Goal: Information Seeking & Learning: Check status

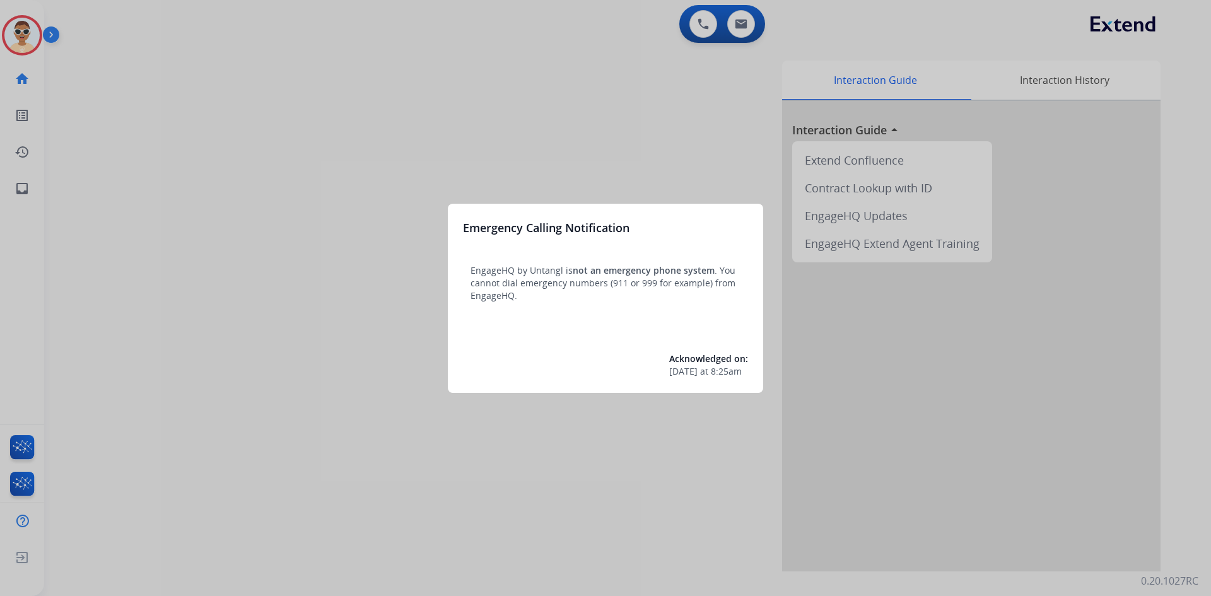
click at [30, 179] on div at bounding box center [605, 298] width 1211 height 596
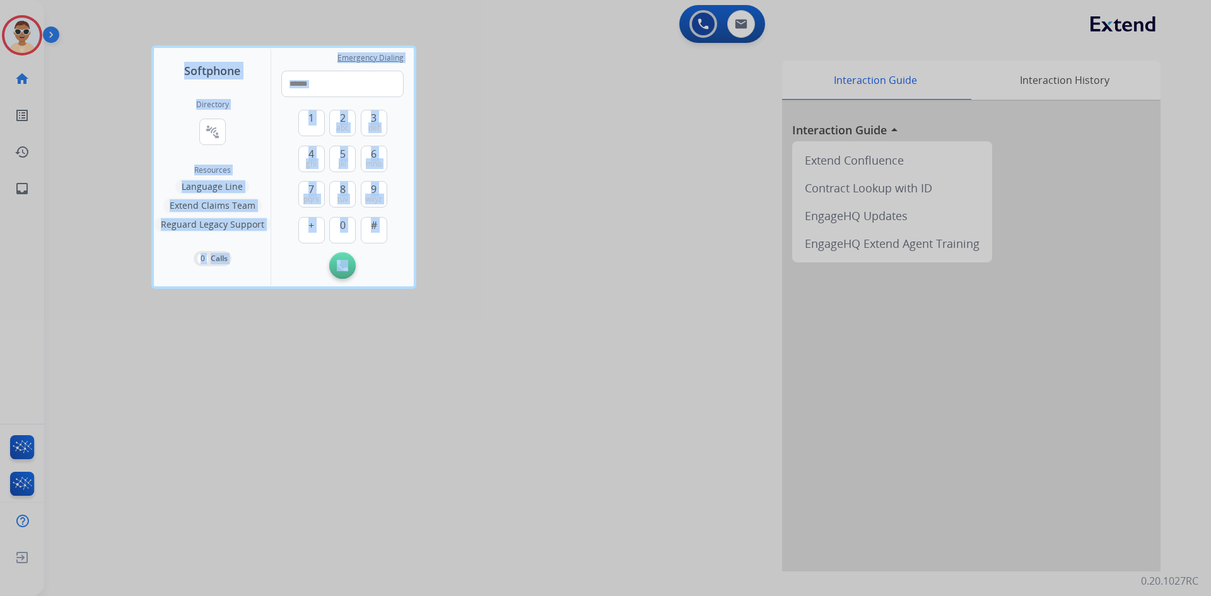
click at [30, 179] on div at bounding box center [605, 298] width 1211 height 596
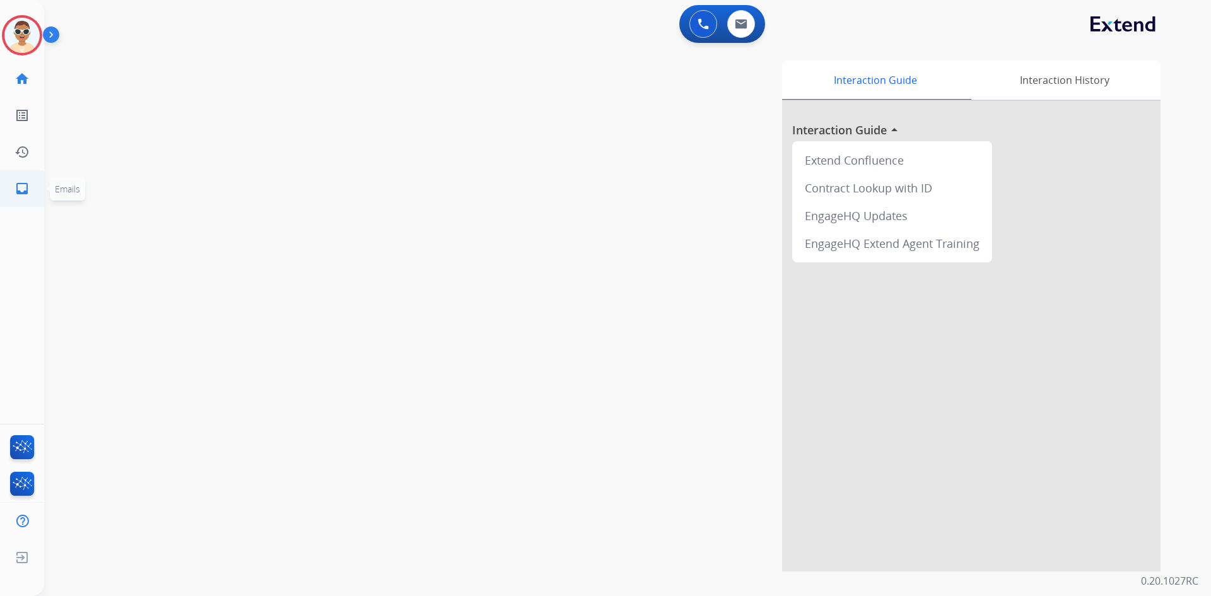
click at [40, 202] on ul "inbox Emails Emails" at bounding box center [22, 188] width 44 height 37
click at [33, 193] on link "inbox Emails" at bounding box center [21, 188] width 35 height 35
select select "**********"
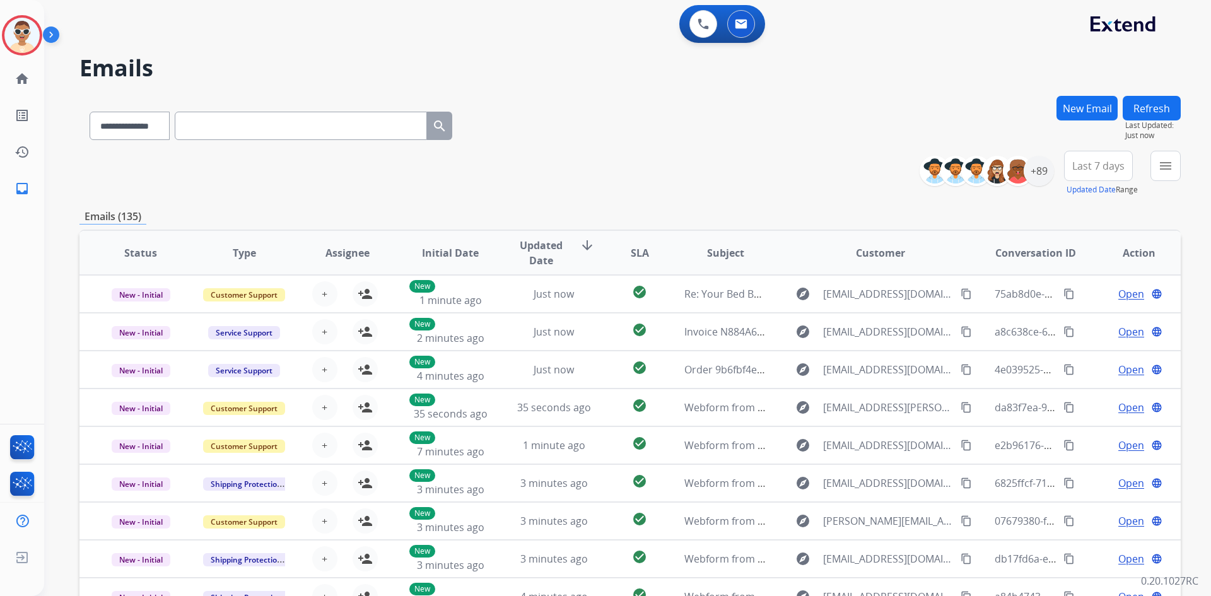
drag, startPoint x: 1078, startPoint y: 104, endPoint x: 1078, endPoint y: 72, distance: 32.2
click at [1026, 69] on div "**********" at bounding box center [612, 343] width 1137 height 596
click at [1146, 110] on button "Refresh" at bounding box center [1152, 108] width 58 height 25
click at [54, 40] on img at bounding box center [53, 37] width 21 height 24
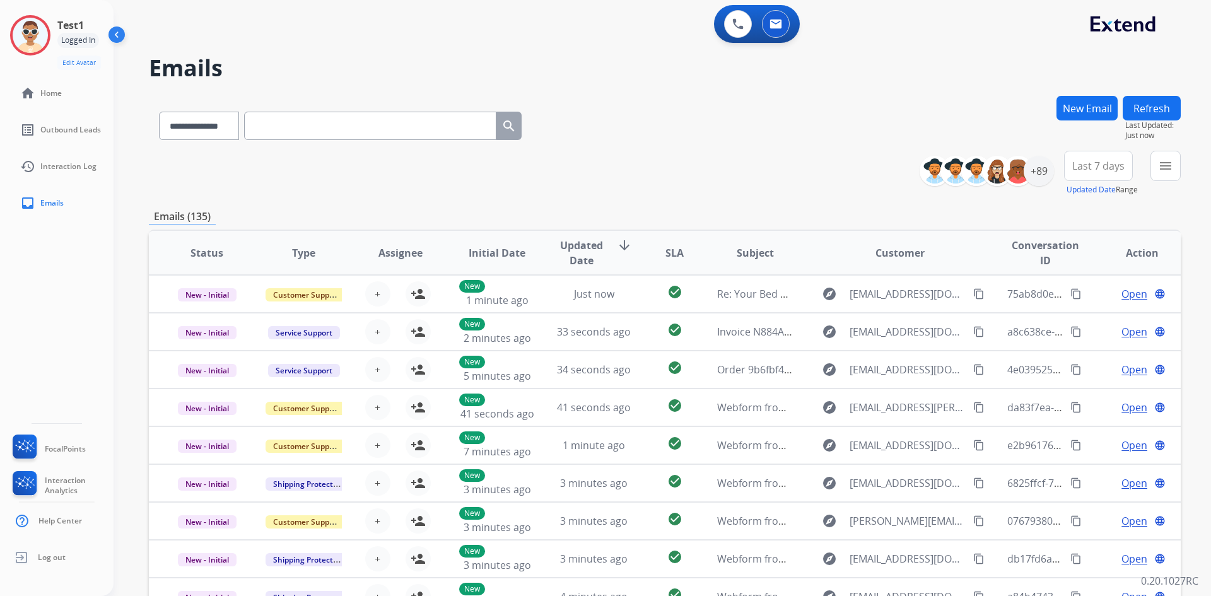
click at [695, 190] on div "**********" at bounding box center [665, 173] width 1032 height 45
click at [676, 135] on div "**********" at bounding box center [665, 123] width 1032 height 55
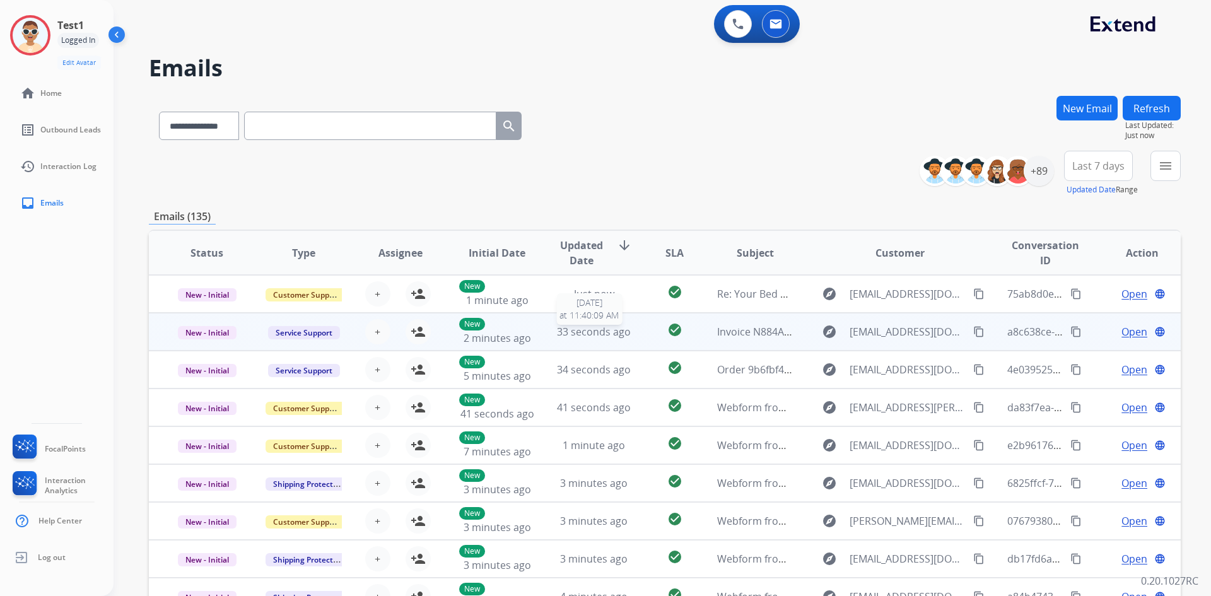
click at [609, 327] on span "33 seconds ago" at bounding box center [594, 332] width 74 height 14
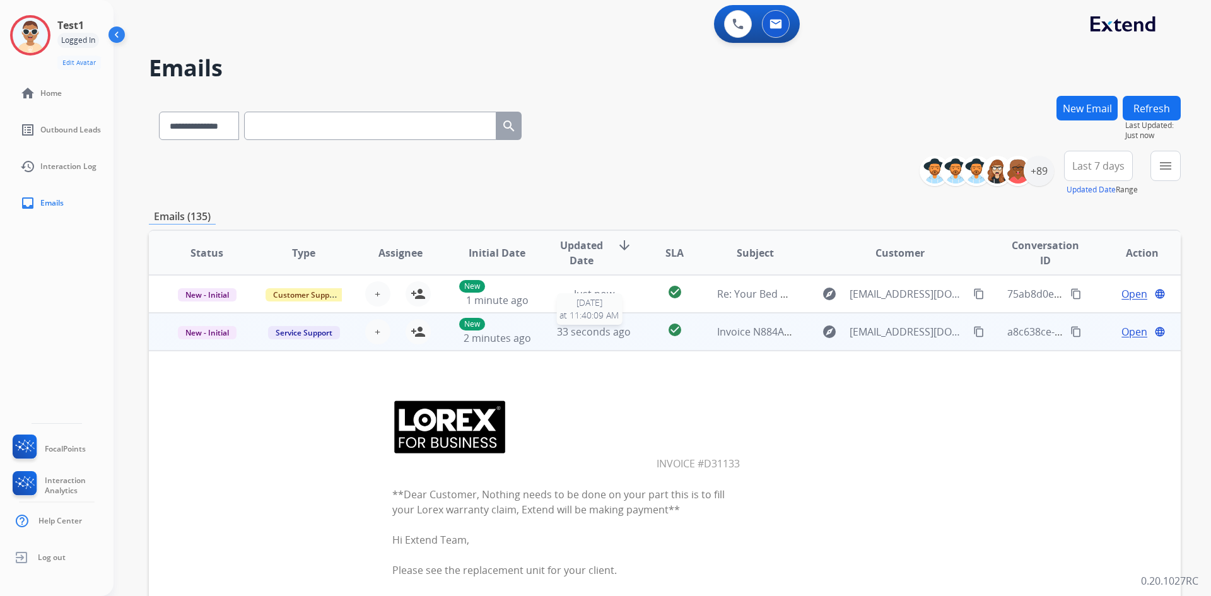
scroll to position [38, 0]
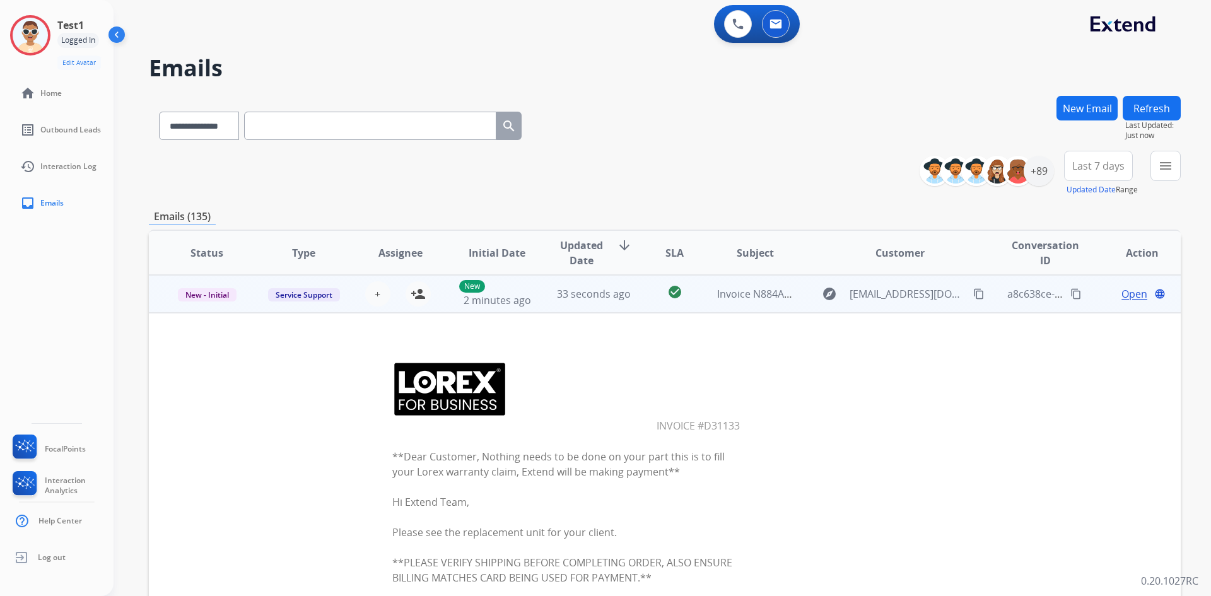
click at [595, 303] on td "33 seconds ago" at bounding box center [584, 294] width 97 height 38
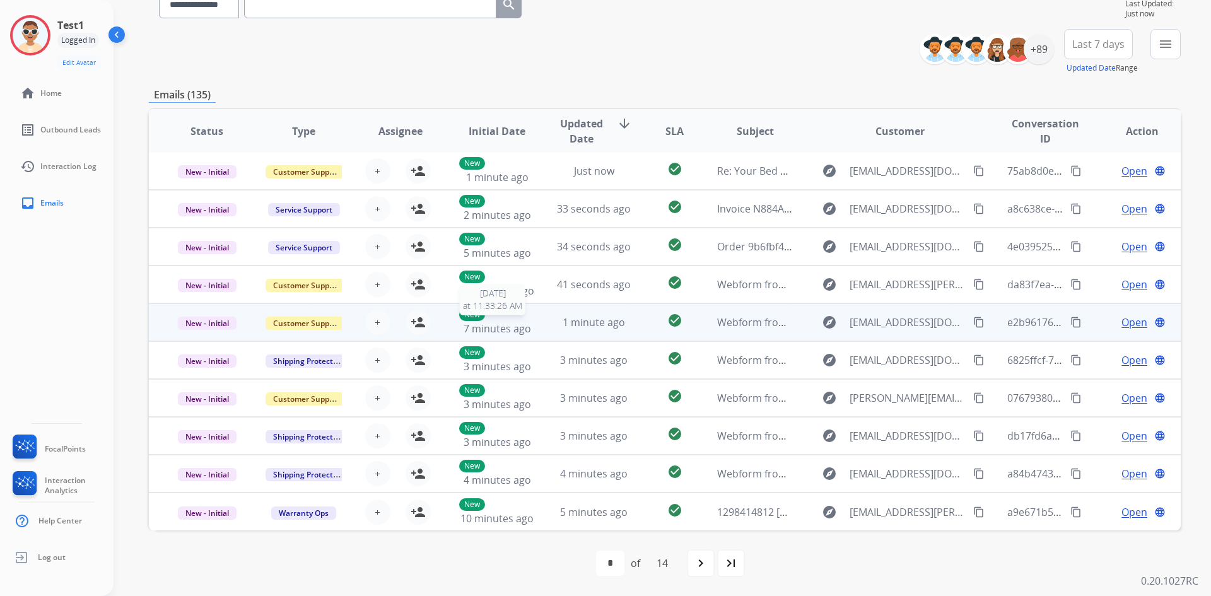
scroll to position [0, 0]
click at [536, 316] on td "1 minute ago" at bounding box center [584, 324] width 97 height 38
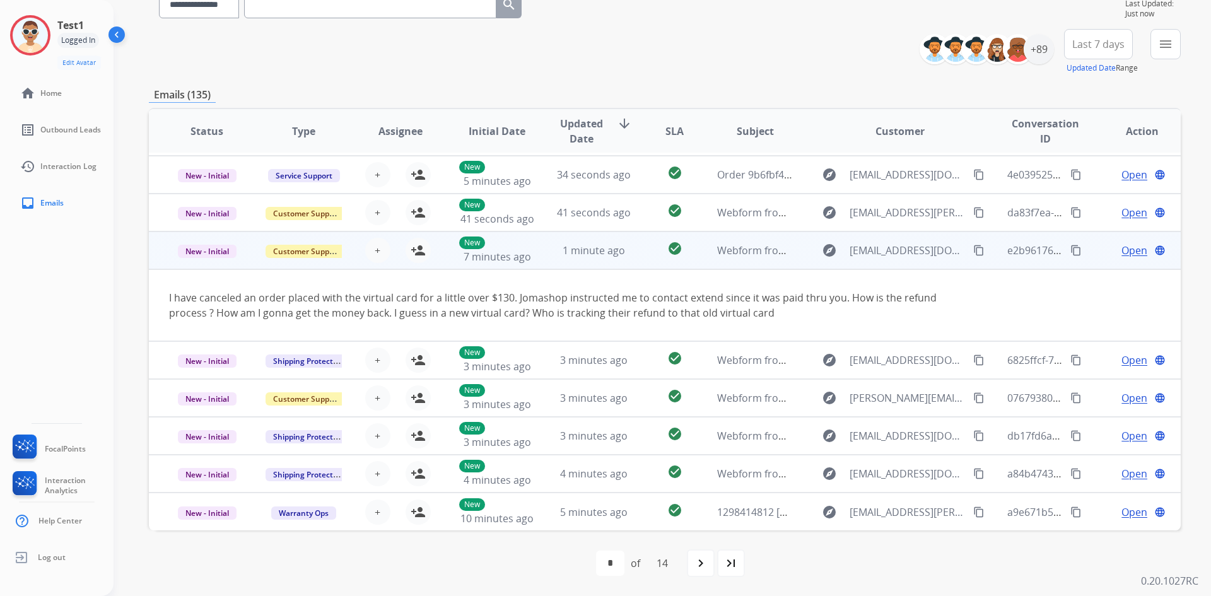
click at [582, 322] on td "I have canceled an order placed with the virtual card for a little over $130. J…" at bounding box center [568, 305] width 838 height 72
click at [584, 263] on td "1 minute ago" at bounding box center [584, 251] width 97 height 38
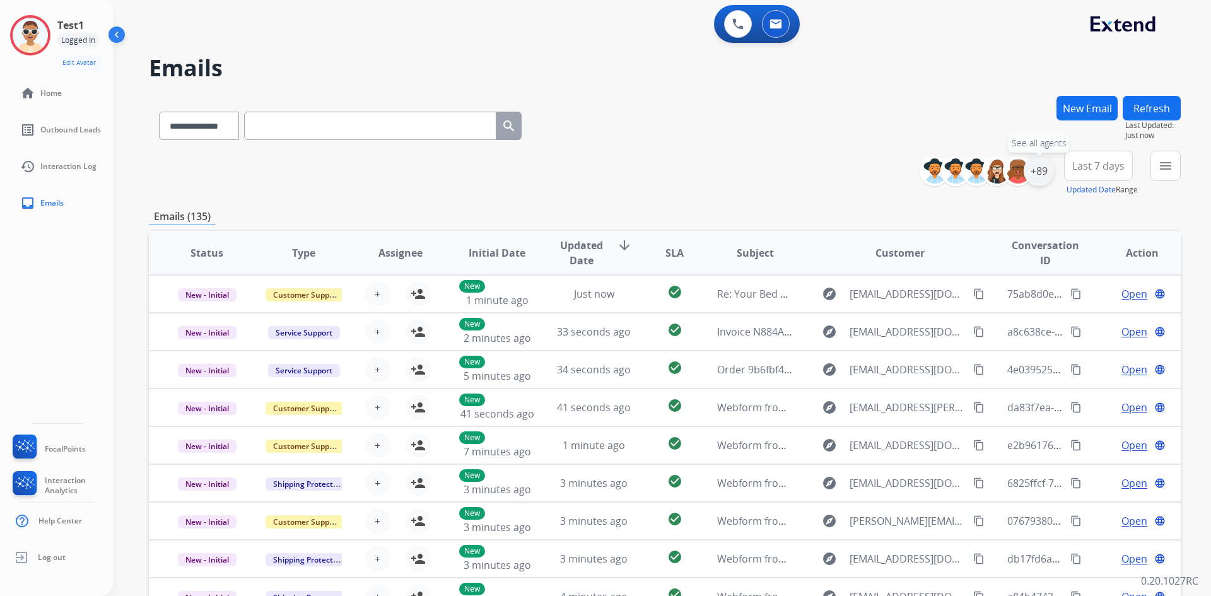
click at [1042, 183] on div "+89" at bounding box center [1039, 171] width 30 height 30
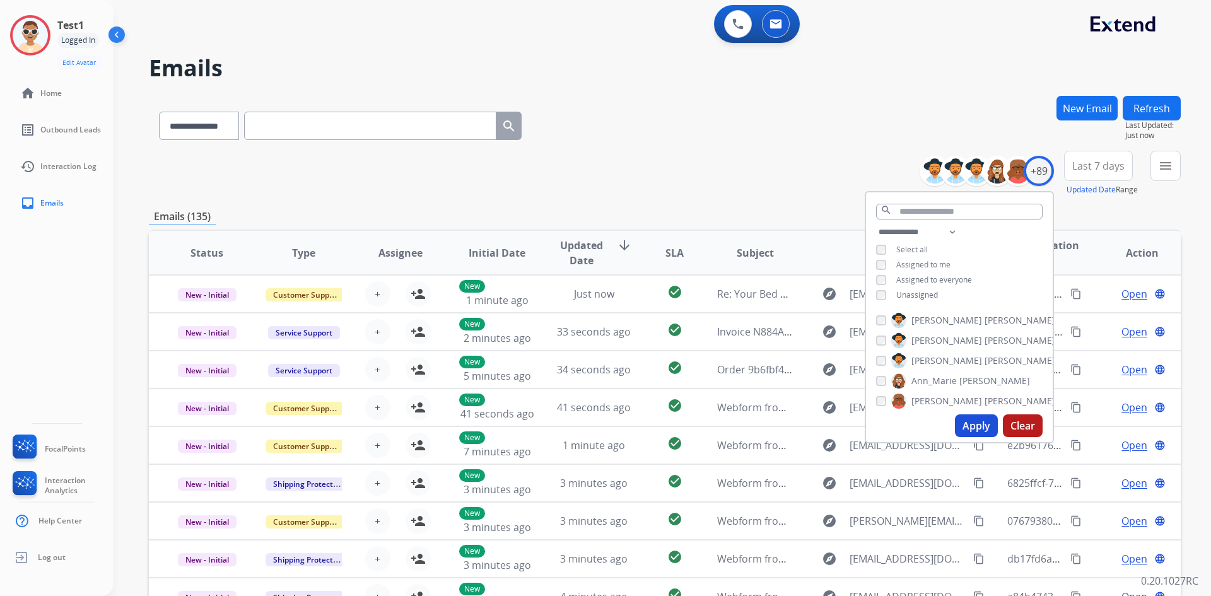
click at [975, 426] on button "Apply" at bounding box center [976, 425] width 43 height 23
click at [662, 165] on div "**********" at bounding box center [665, 173] width 1032 height 45
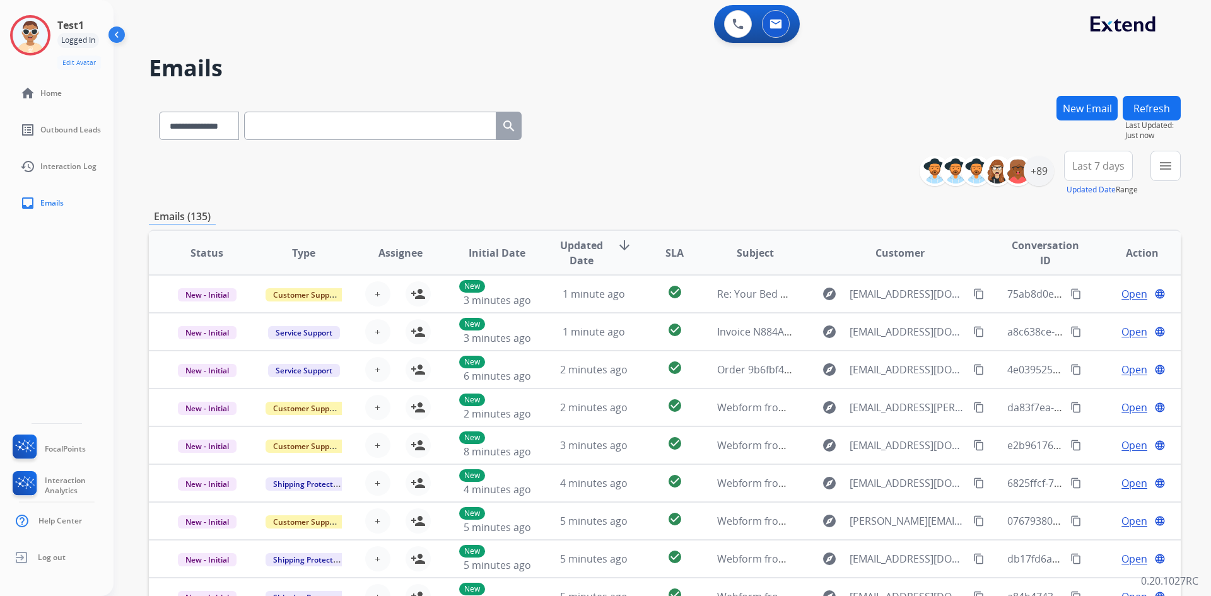
click at [703, 172] on div "**********" at bounding box center [665, 173] width 1032 height 45
click at [54, 452] on span "FocalPoints" at bounding box center [65, 449] width 41 height 10
click at [89, 122] on link "list_alt Outbound Leads" at bounding box center [67, 129] width 114 height 35
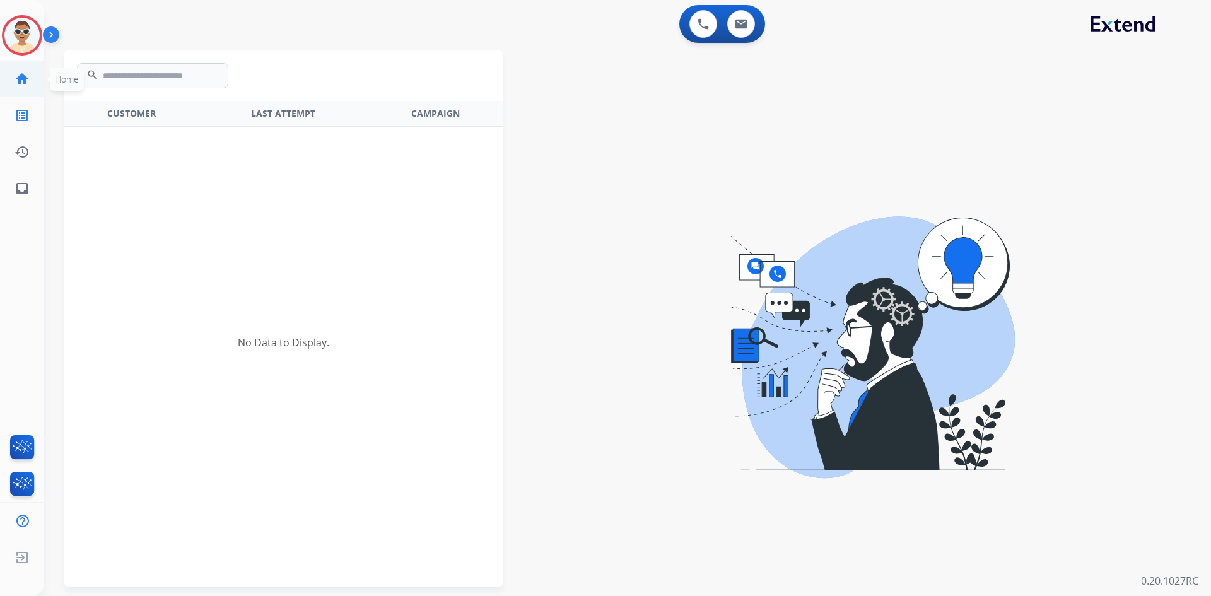
click at [16, 77] on mat-icon "home" at bounding box center [22, 78] width 15 height 15
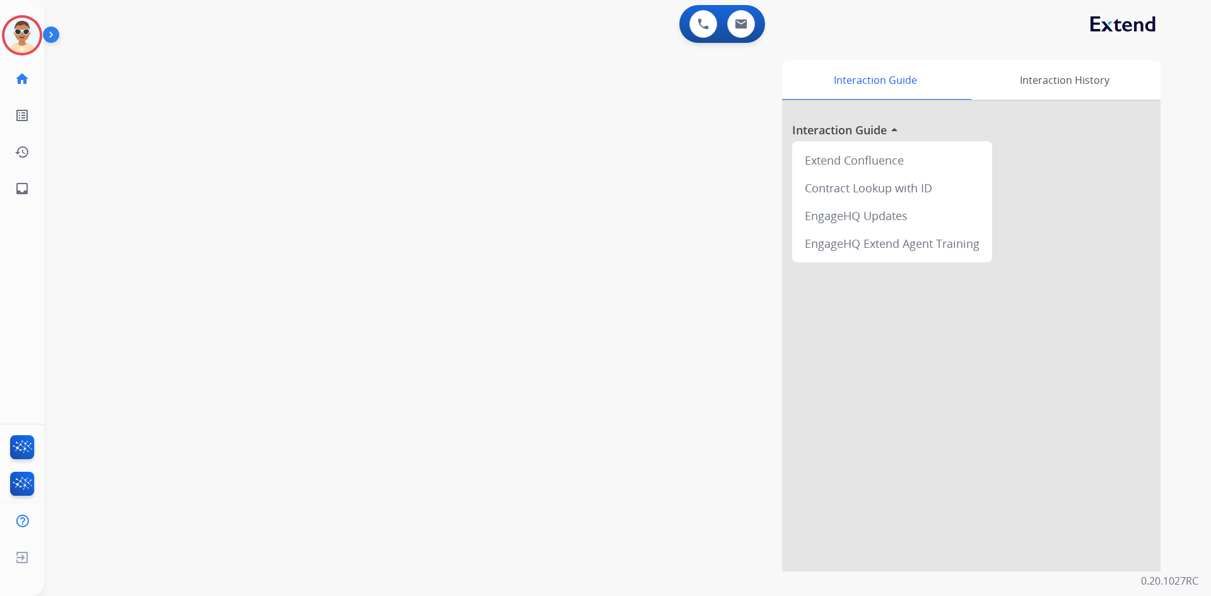
click at [56, 38] on img at bounding box center [53, 37] width 21 height 24
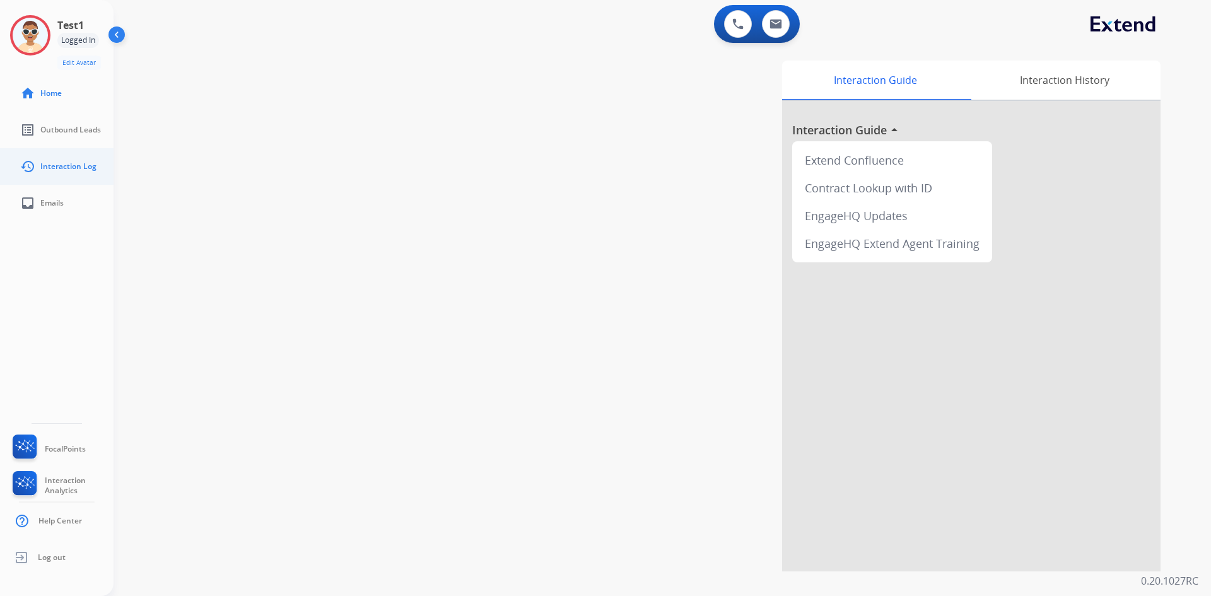
click at [64, 167] on span "Interaction Log" at bounding box center [68, 167] width 56 height 10
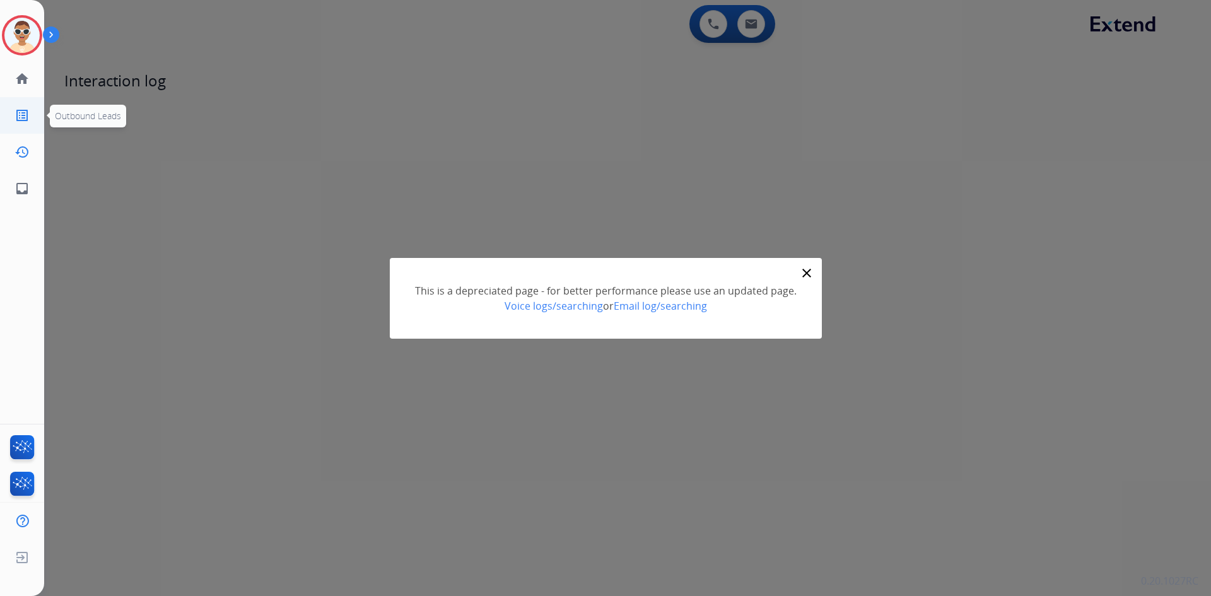
click at [20, 115] on mat-icon "list_alt" at bounding box center [22, 115] width 15 height 15
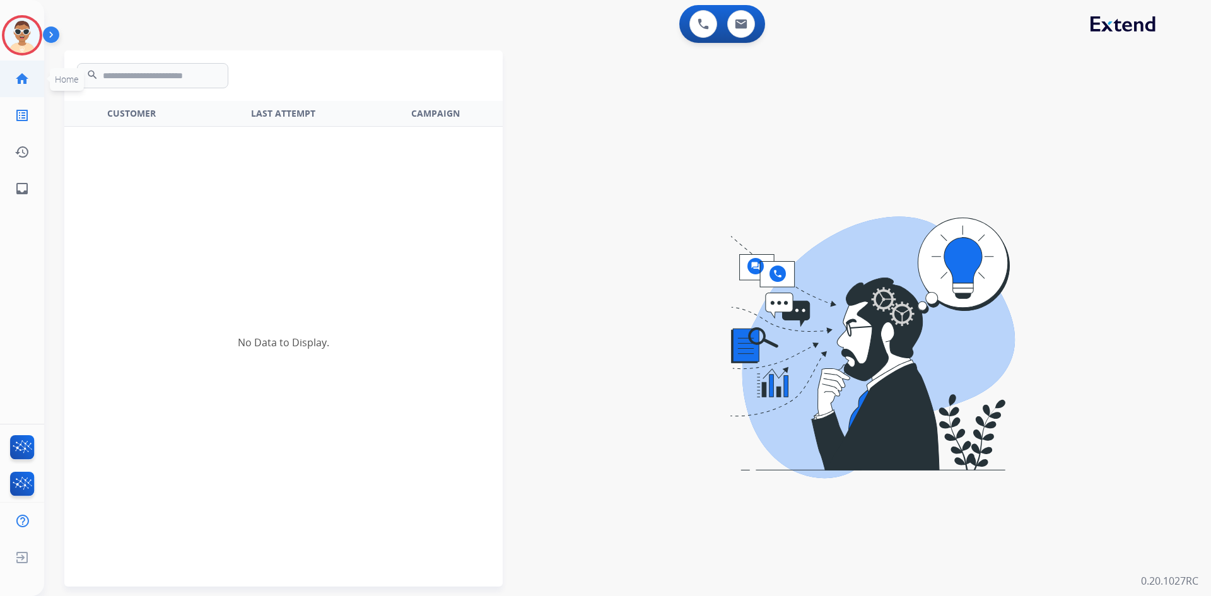
click at [26, 76] on mat-icon "home" at bounding box center [22, 78] width 15 height 15
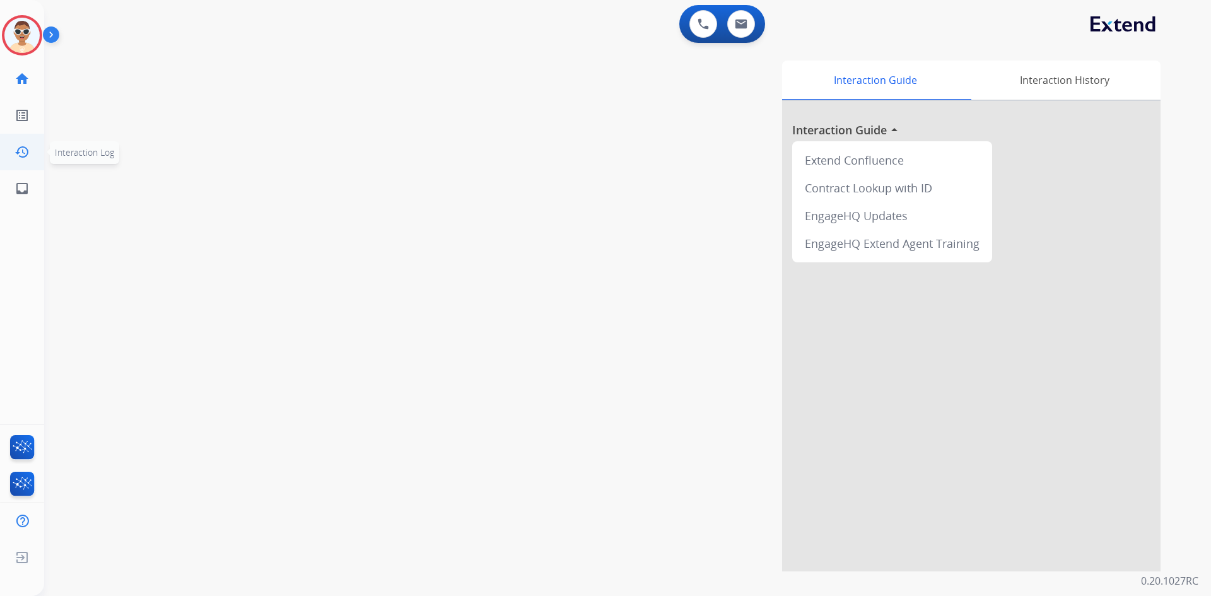
click at [26, 141] on link "history Interaction Log" at bounding box center [21, 151] width 35 height 35
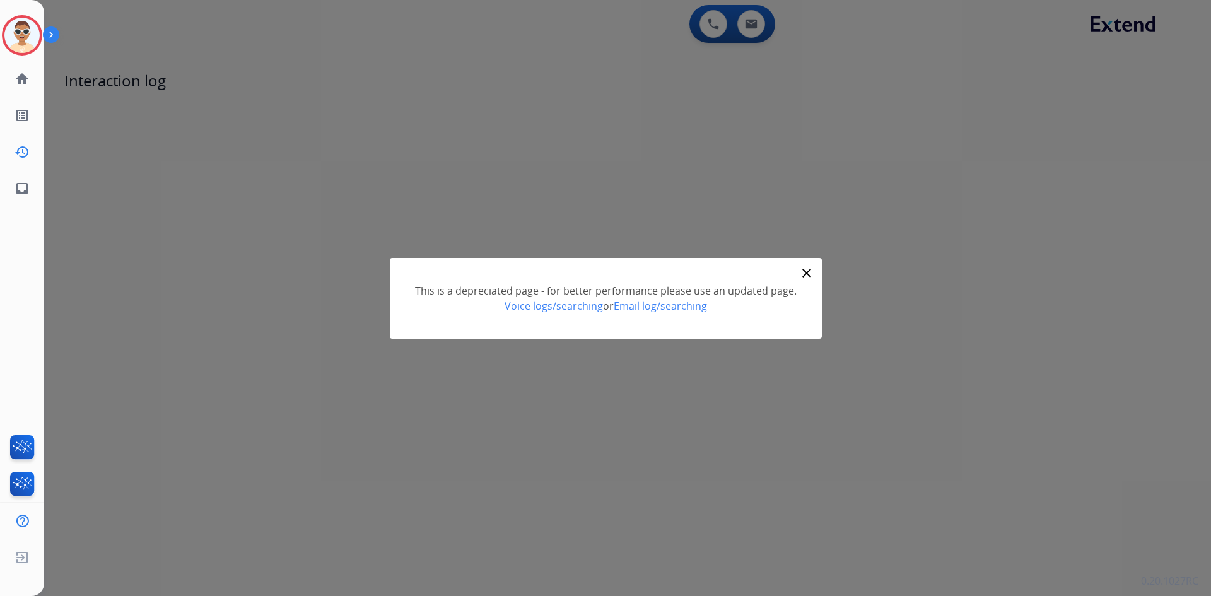
click at [124, 143] on div "> close This is a depreciated page - for better performance please use an updat…" at bounding box center [605, 298] width 1211 height 596
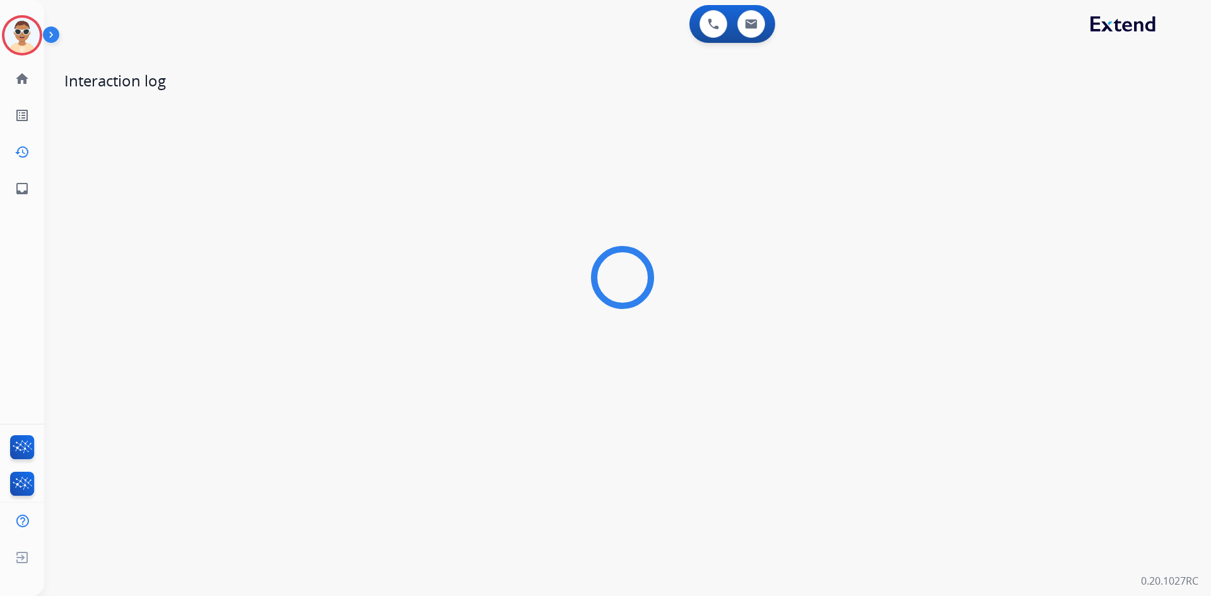
click at [54, 42] on img at bounding box center [53, 37] width 21 height 24
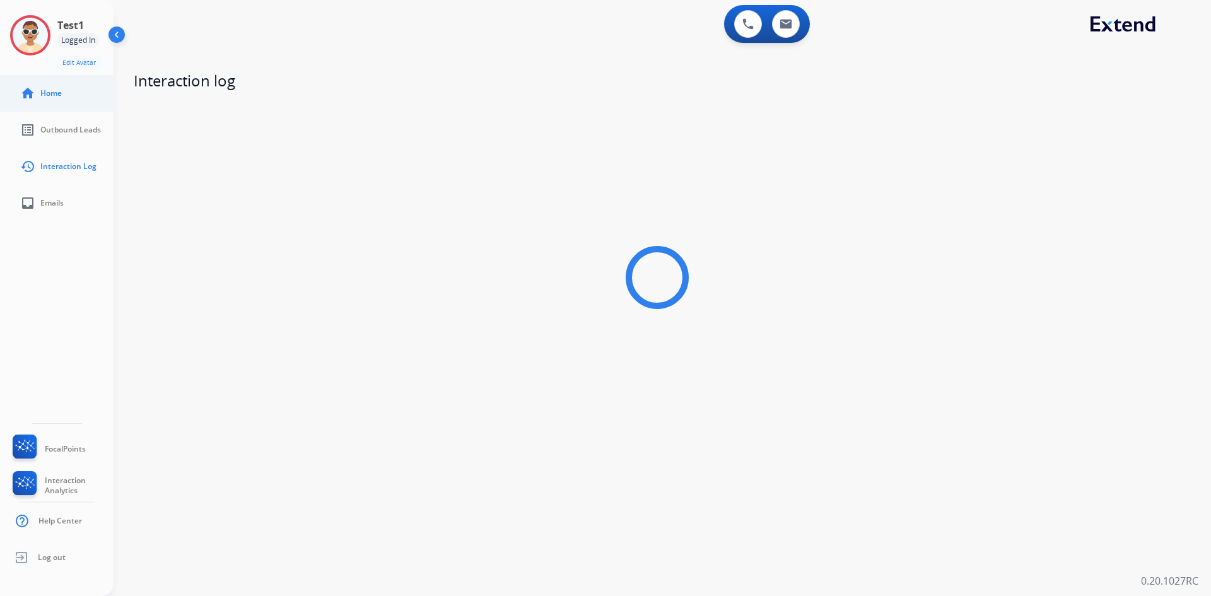
click at [61, 95] on span "Home" at bounding box center [50, 93] width 21 height 10
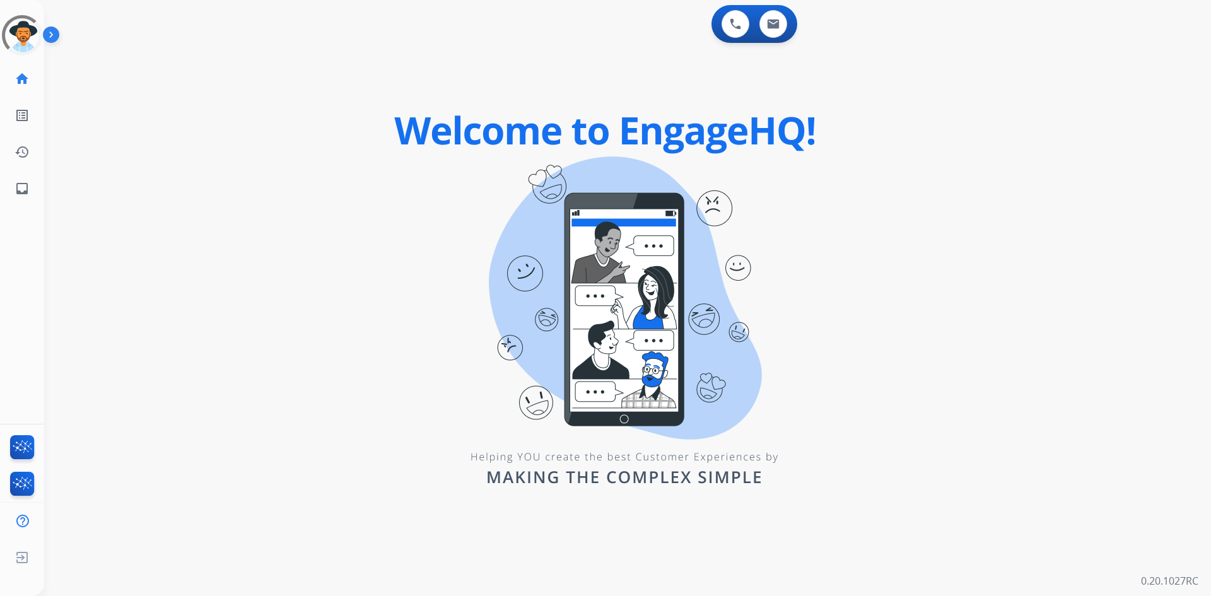
click at [55, 33] on img at bounding box center [53, 37] width 21 height 24
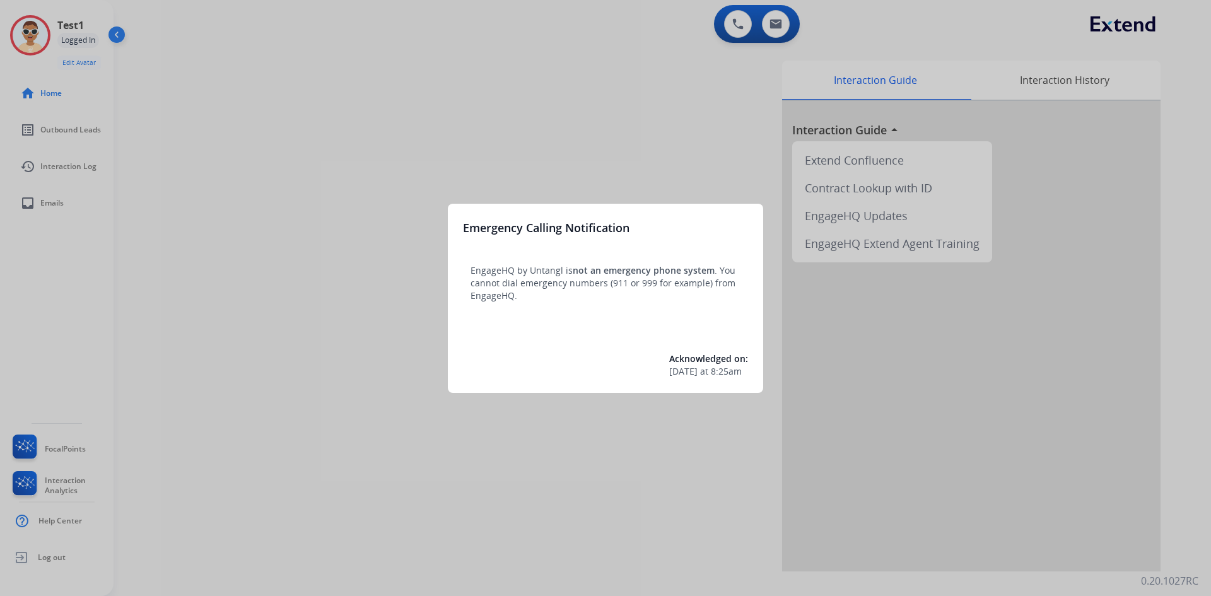
click at [34, 45] on div at bounding box center [605, 298] width 1211 height 596
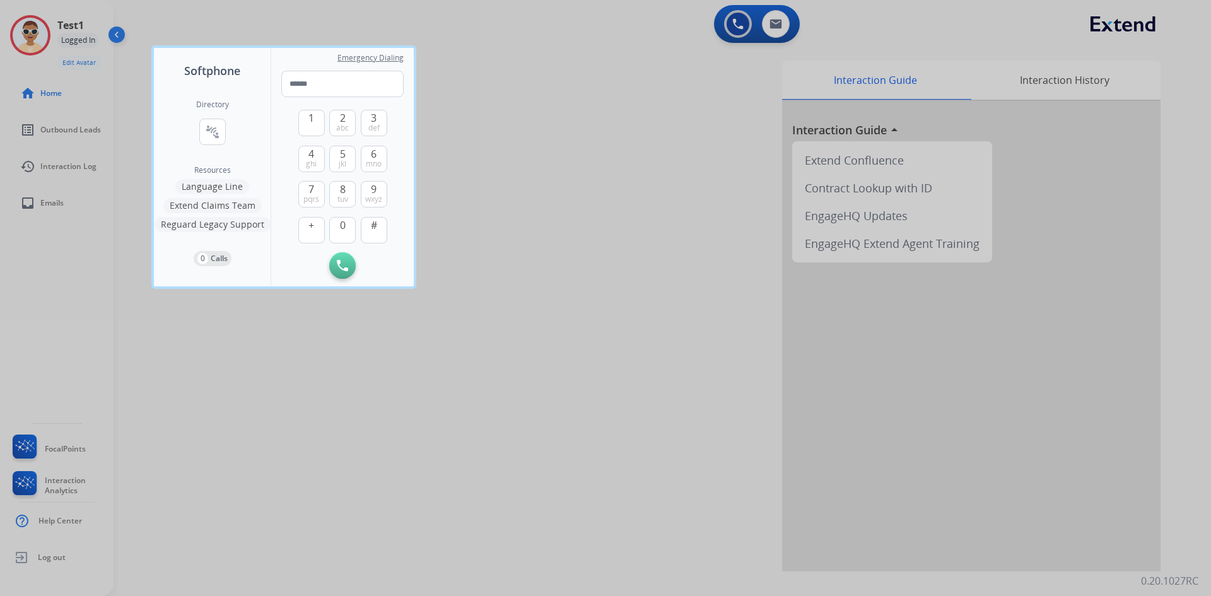
click at [34, 45] on div at bounding box center [605, 298] width 1211 height 596
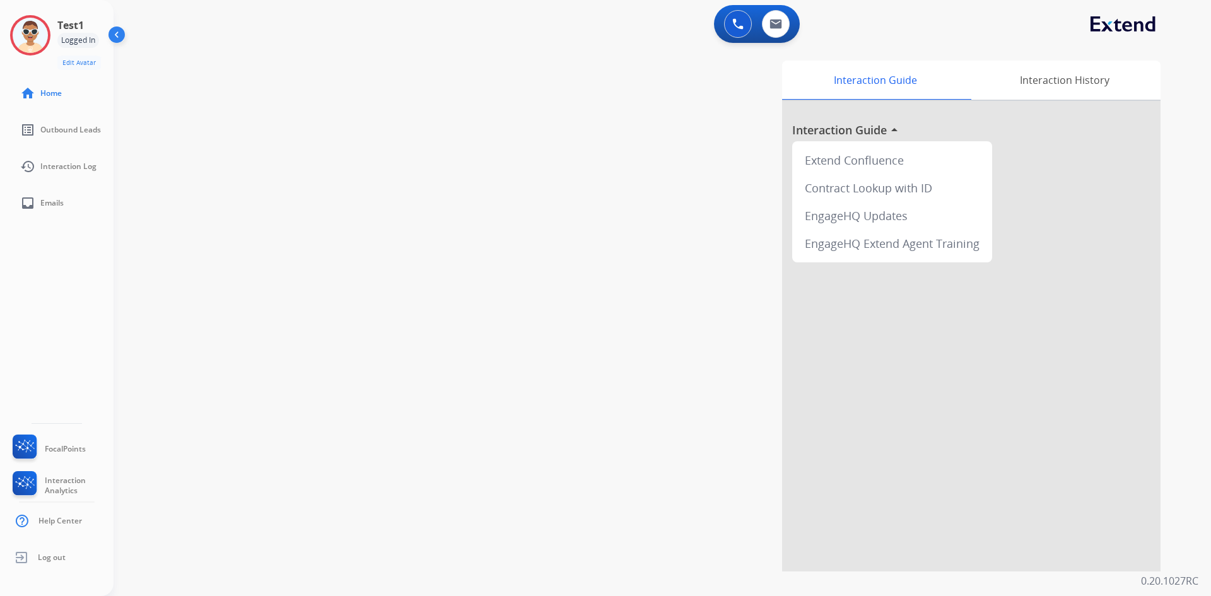
click at [34, 45] on img at bounding box center [30, 35] width 35 height 35
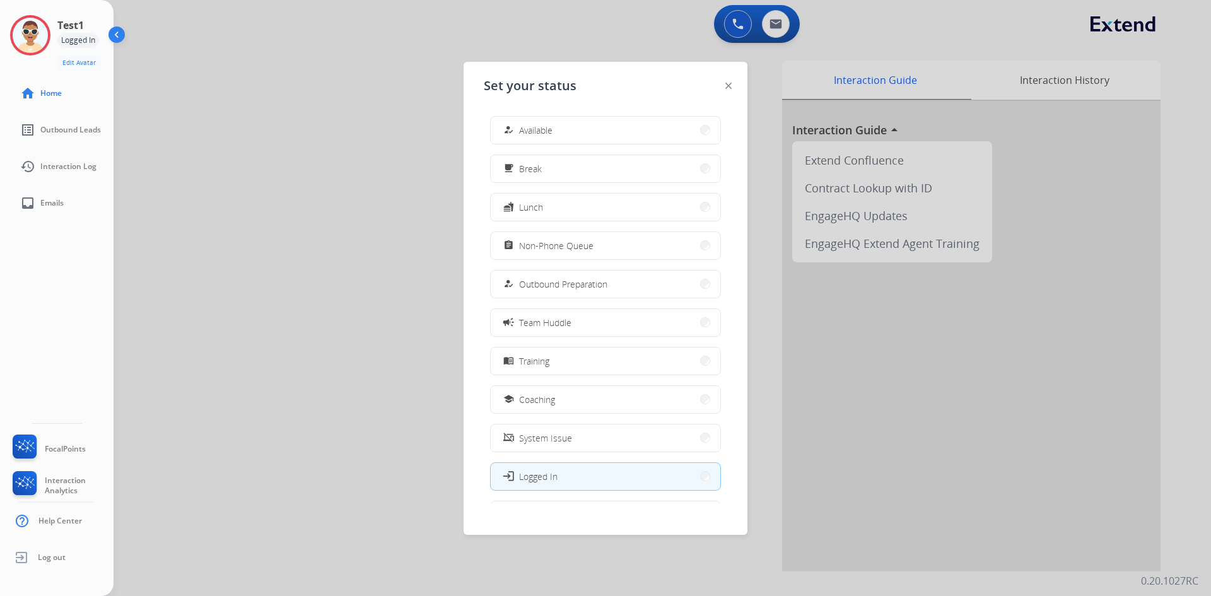
click at [34, 45] on img at bounding box center [30, 35] width 35 height 35
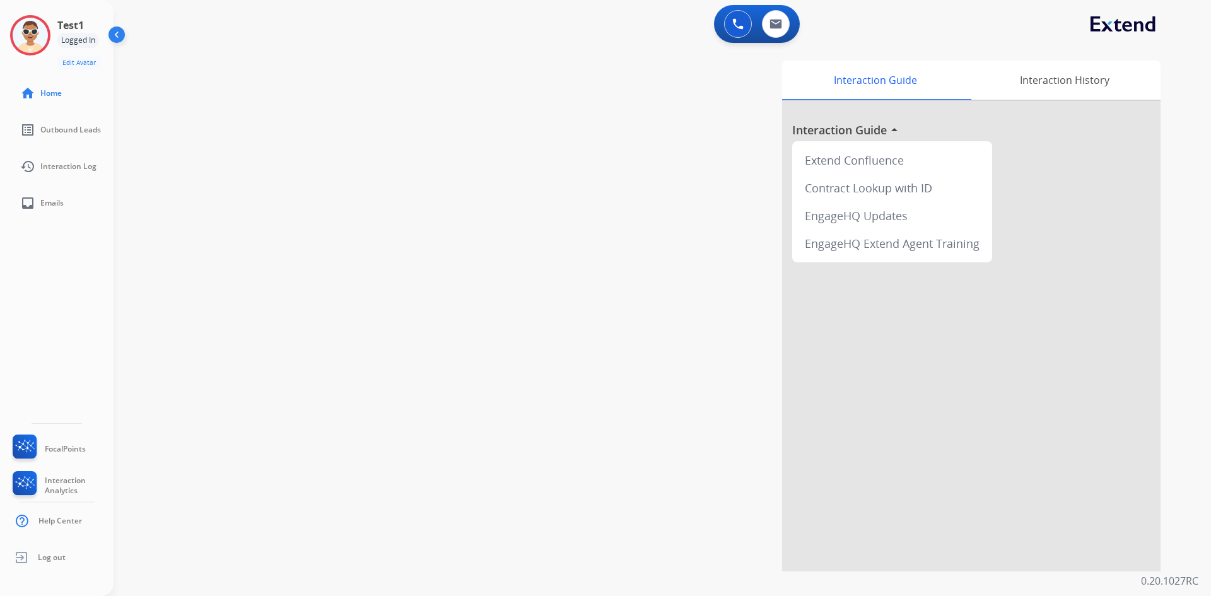
click at [34, 45] on img at bounding box center [30, 35] width 35 height 35
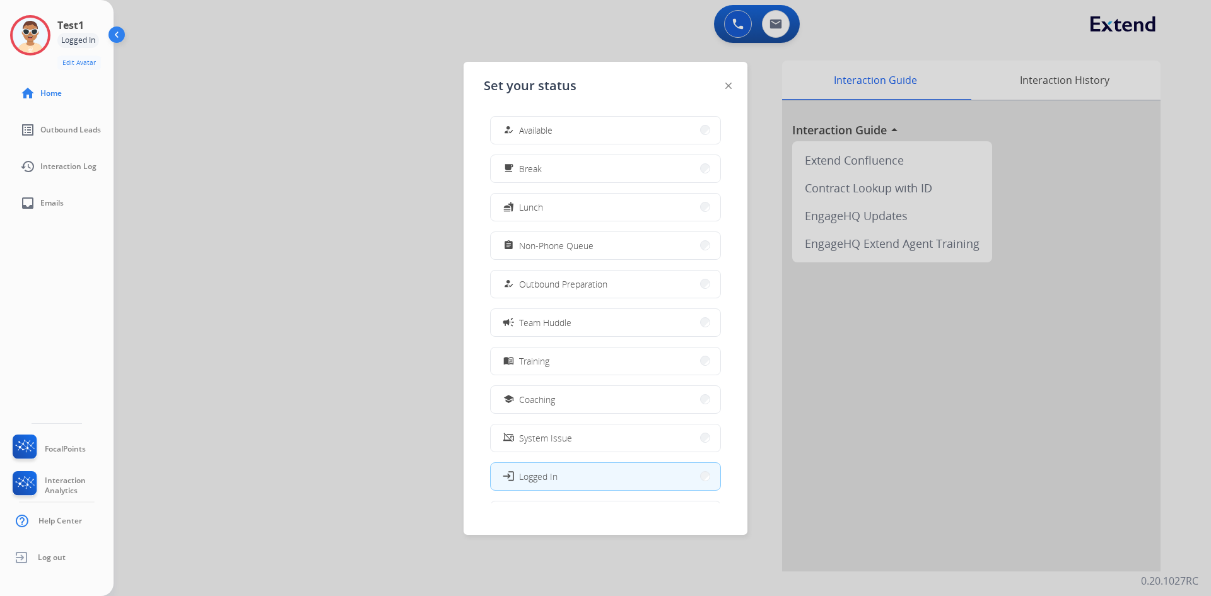
scroll to position [42, 0]
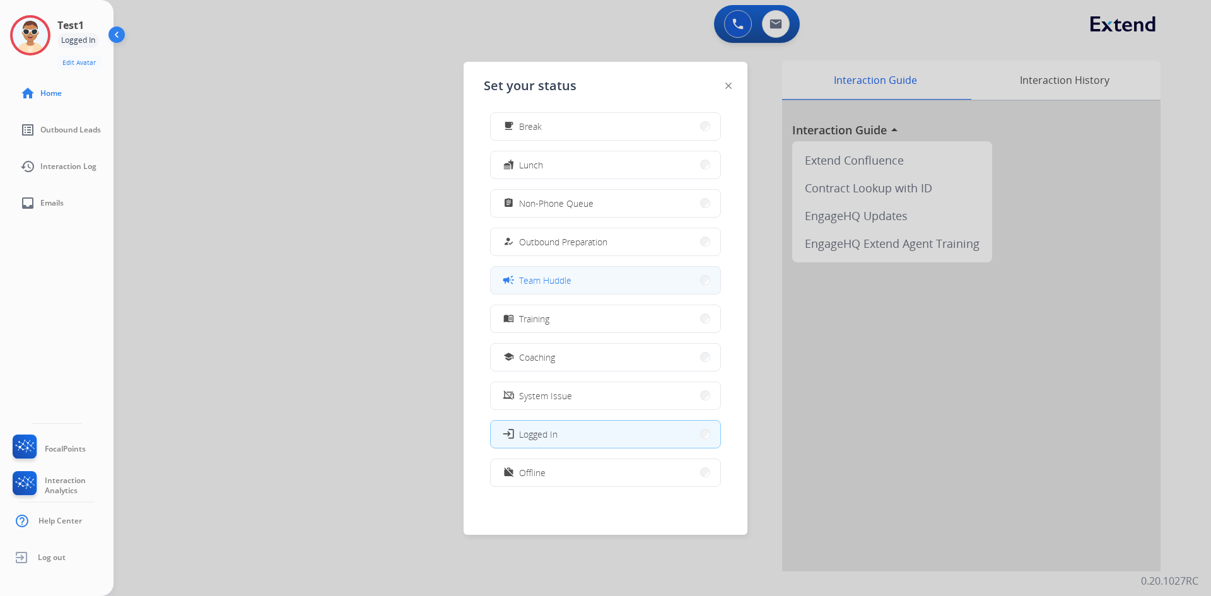
click at [645, 281] on button "campaign Team Huddle" at bounding box center [606, 280] width 230 height 27
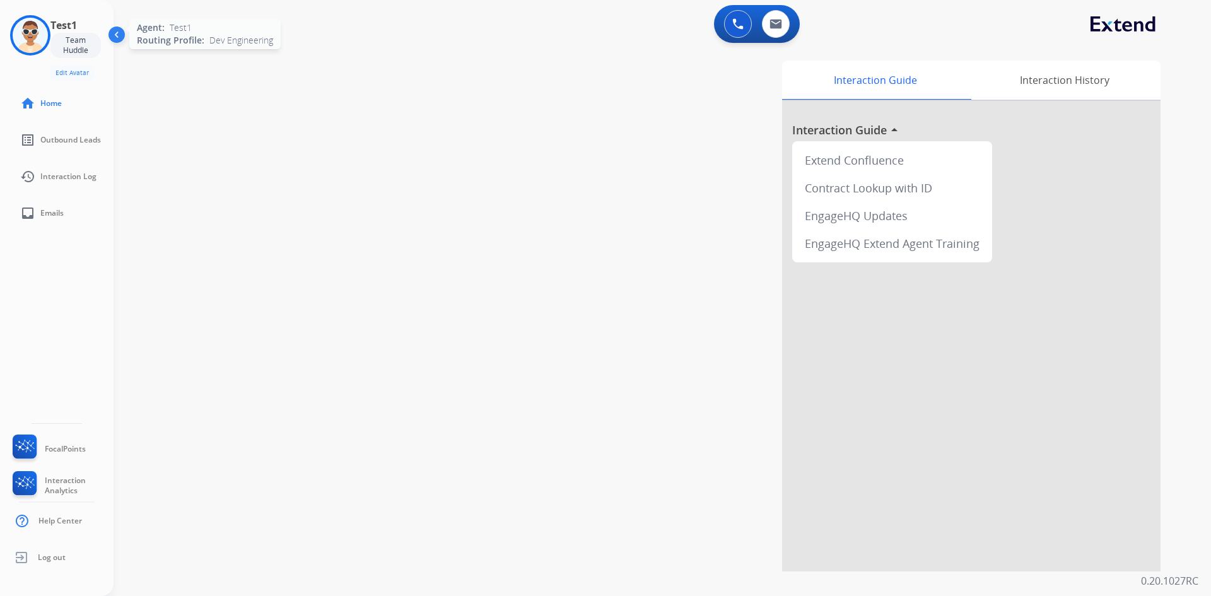
click at [32, 33] on img at bounding box center [30, 35] width 35 height 35
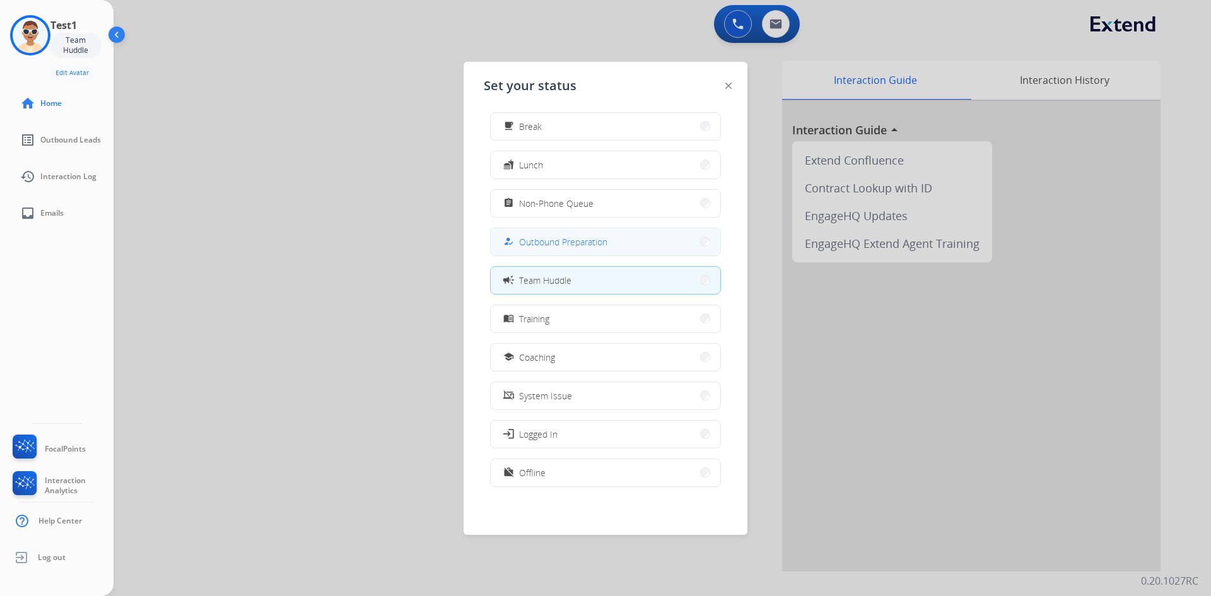
click at [548, 248] on span "Outbound Preparation" at bounding box center [563, 241] width 88 height 13
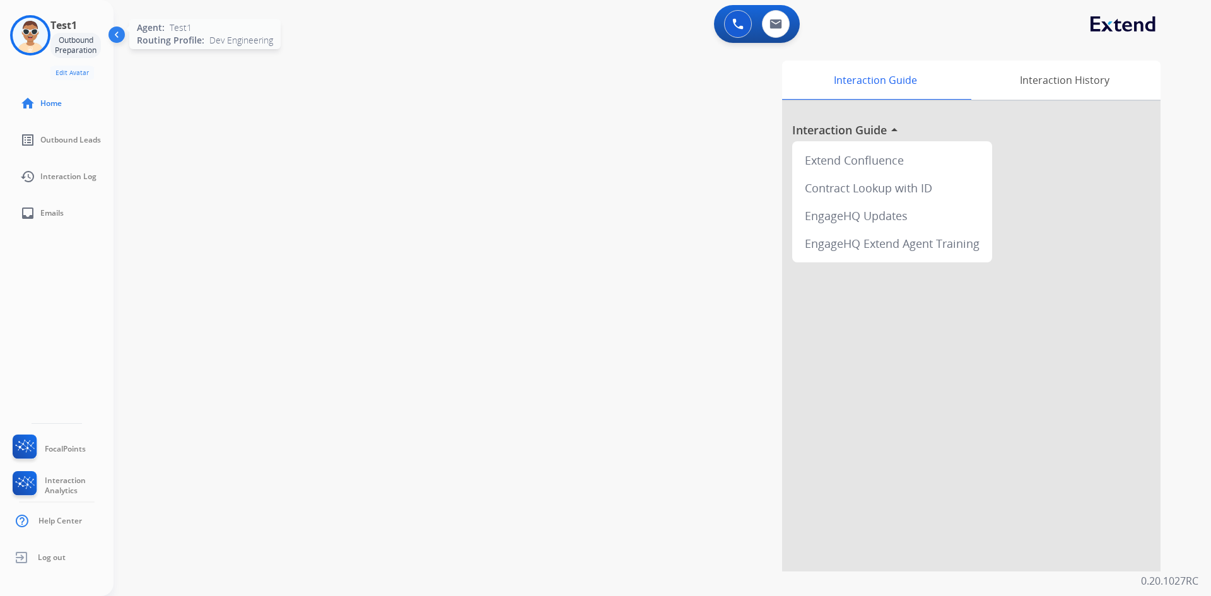
click at [33, 36] on img at bounding box center [30, 35] width 35 height 35
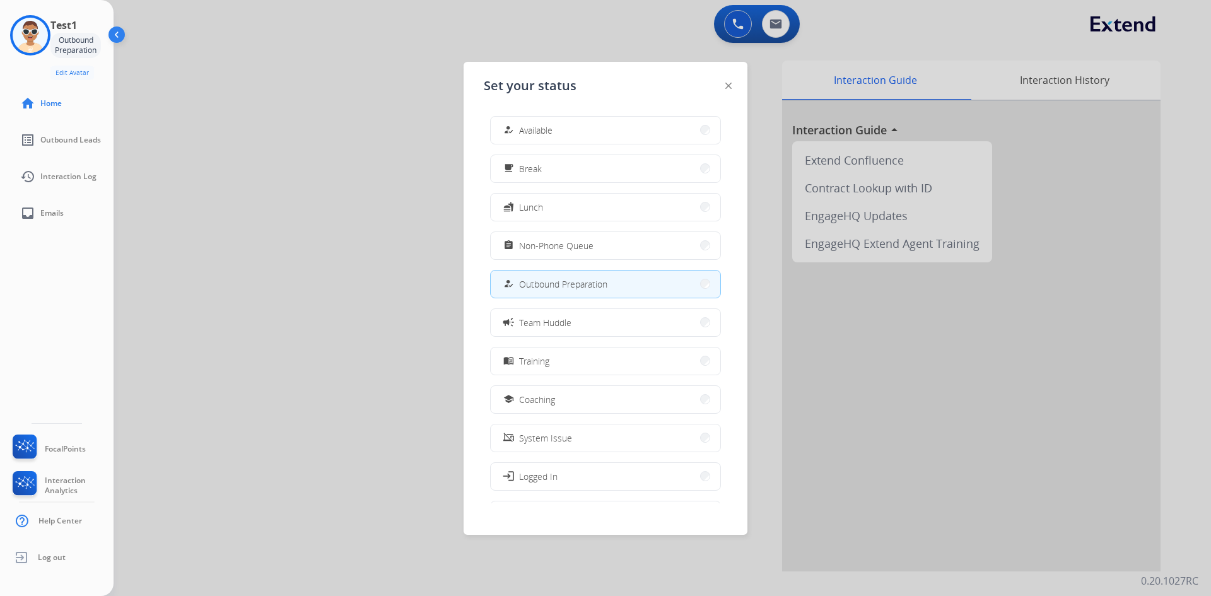
click at [582, 190] on div "how_to_reg Available free_breakfast Break fastfood Lunch assignment Non-Phone Q…" at bounding box center [606, 304] width 244 height 397
drag, startPoint x: 658, startPoint y: 225, endPoint x: 650, endPoint y: 222, distance: 8.2
click at [650, 223] on div "how_to_reg Available free_breakfast Break fastfood Lunch assignment Non-Phone Q…" at bounding box center [606, 304] width 244 height 397
click at [619, 211] on button "fastfood Lunch" at bounding box center [606, 207] width 230 height 27
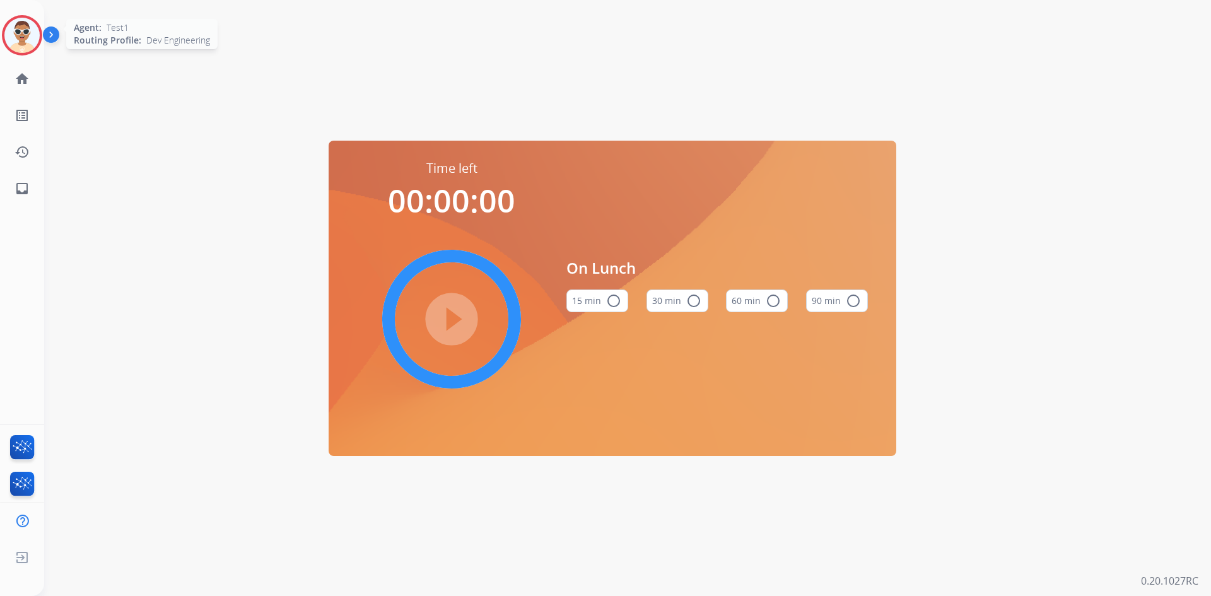
click at [28, 47] on img at bounding box center [21, 35] width 35 height 35
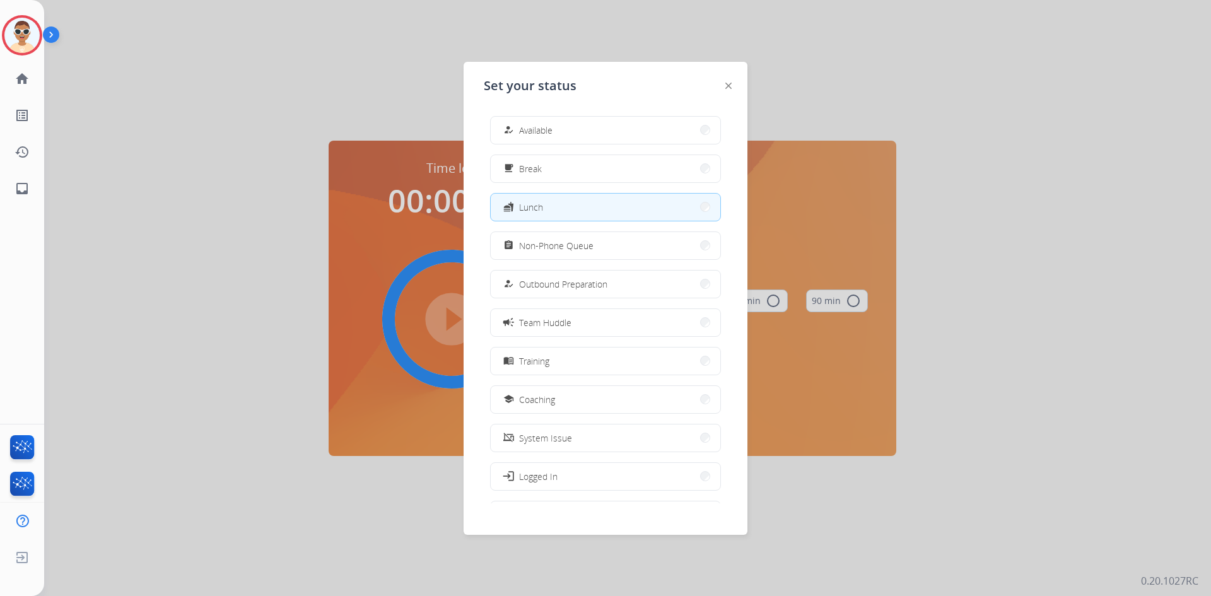
scroll to position [42, 0]
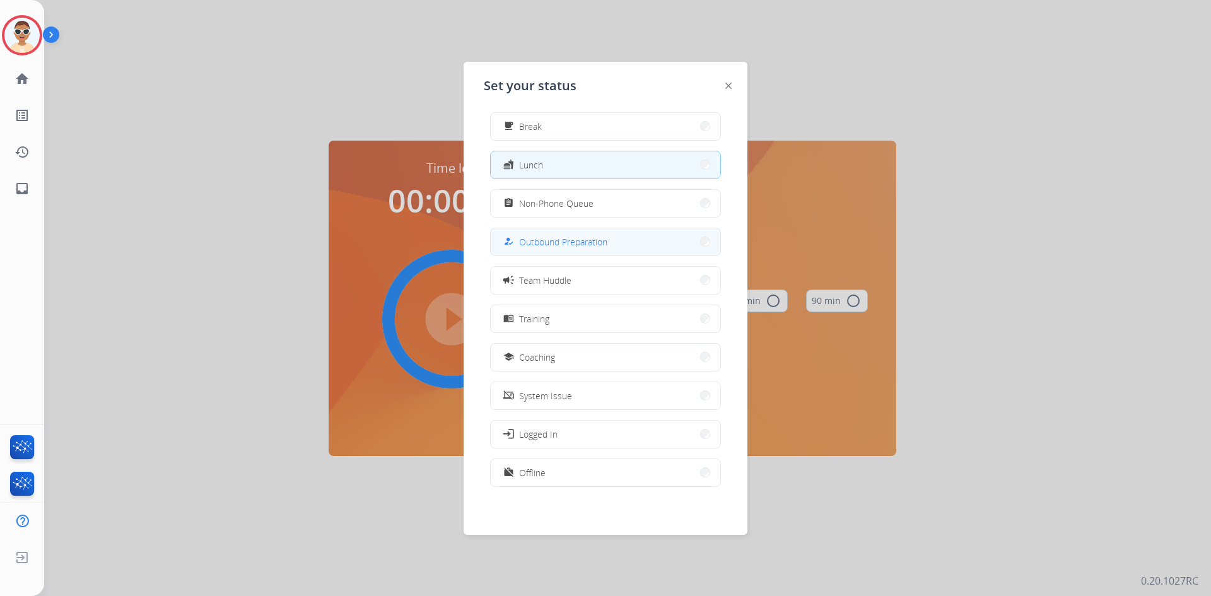
click at [584, 242] on span "Outbound Preparation" at bounding box center [563, 241] width 88 height 13
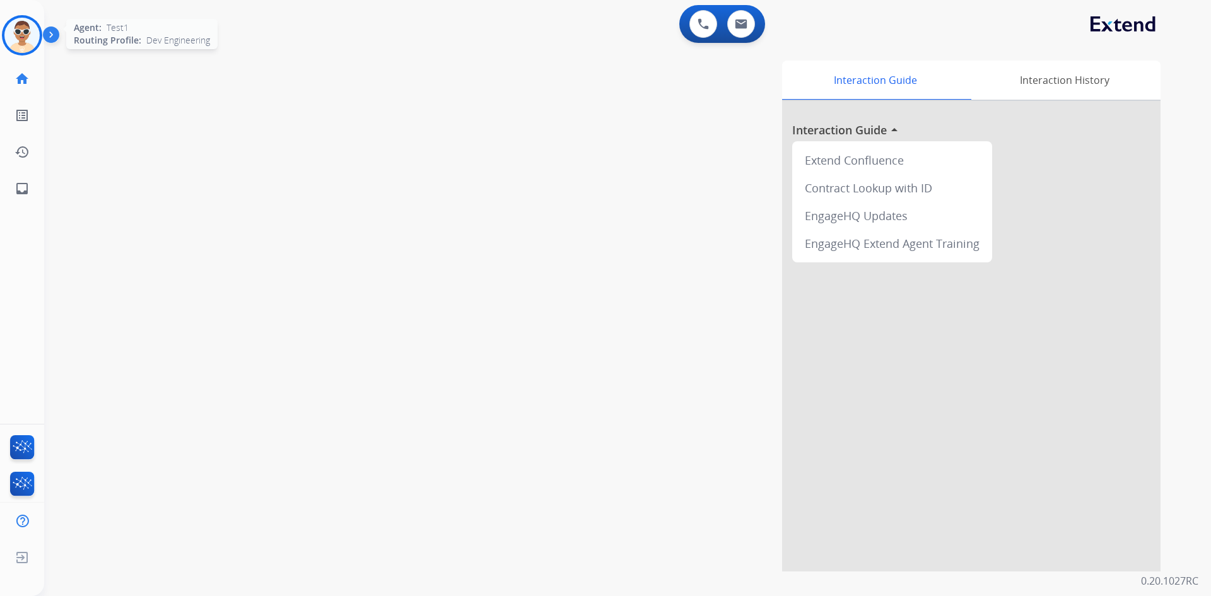
click at [15, 39] on img at bounding box center [21, 35] width 35 height 35
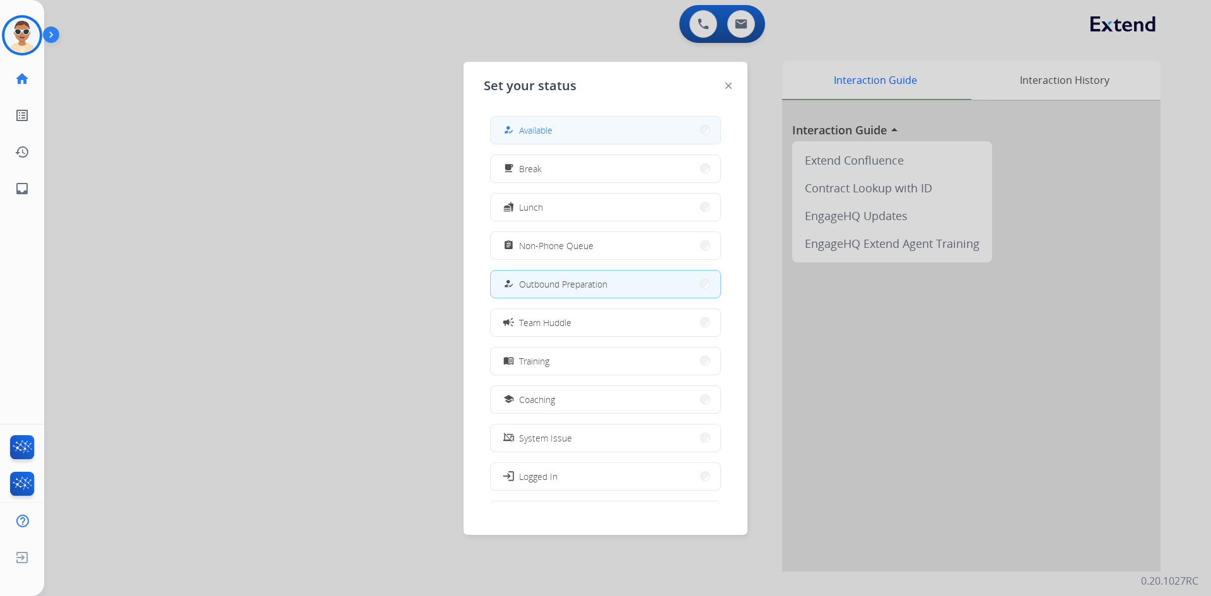
click at [583, 125] on button "how_to_reg Available" at bounding box center [606, 130] width 230 height 27
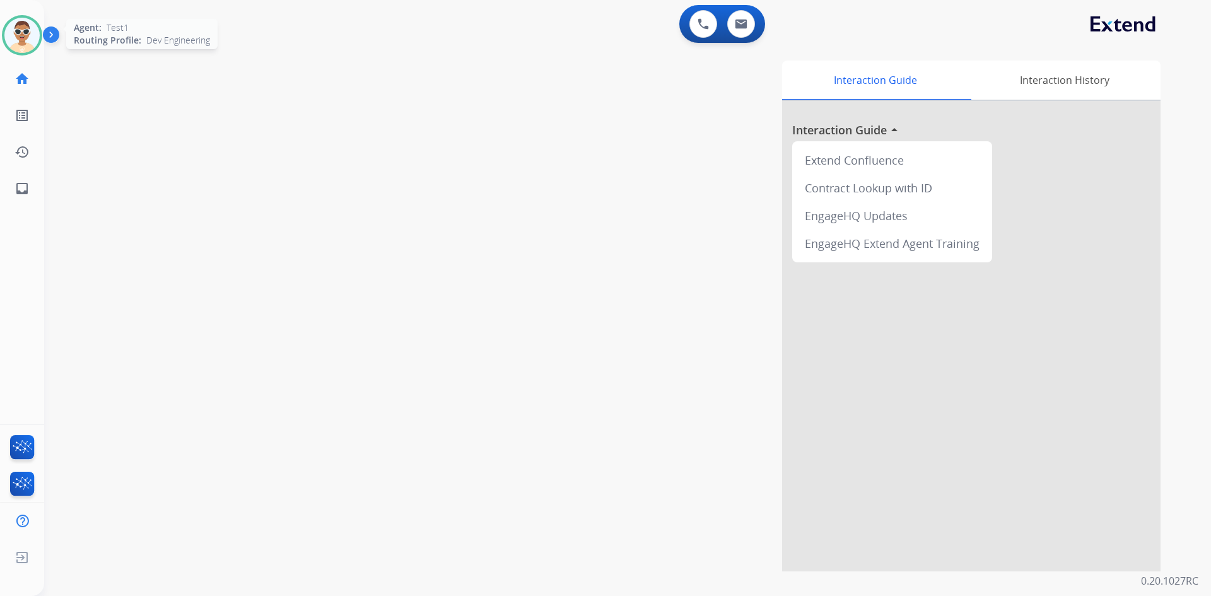
click at [42, 42] on div "Agent: Test1 Routing Profile: Dev Engineering" at bounding box center [22, 35] width 40 height 40
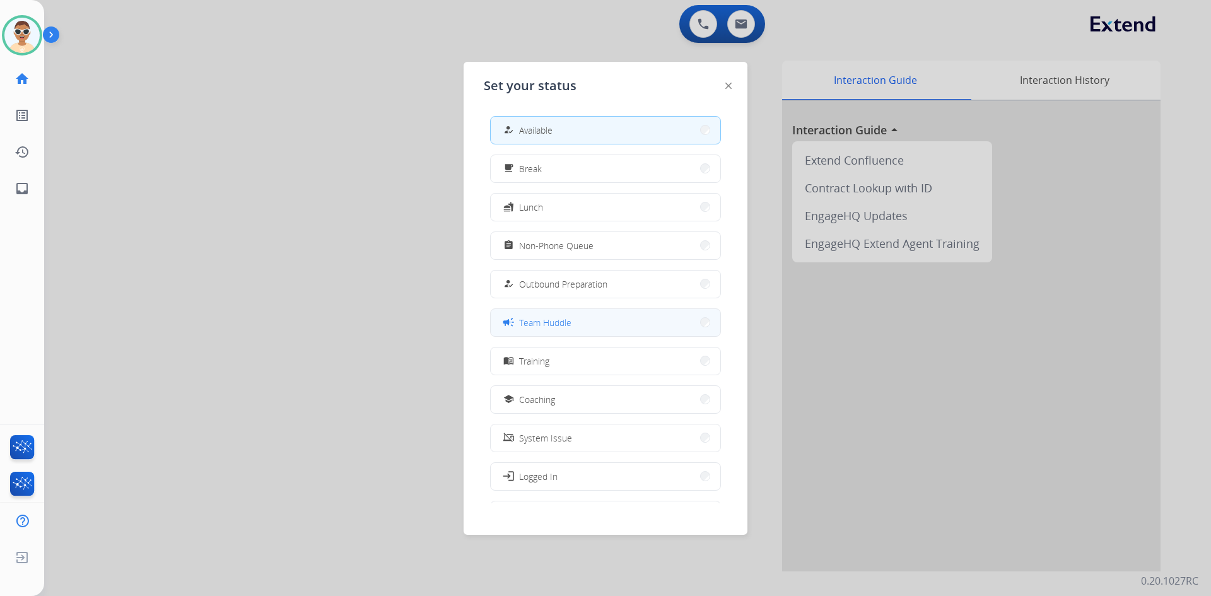
scroll to position [42, 0]
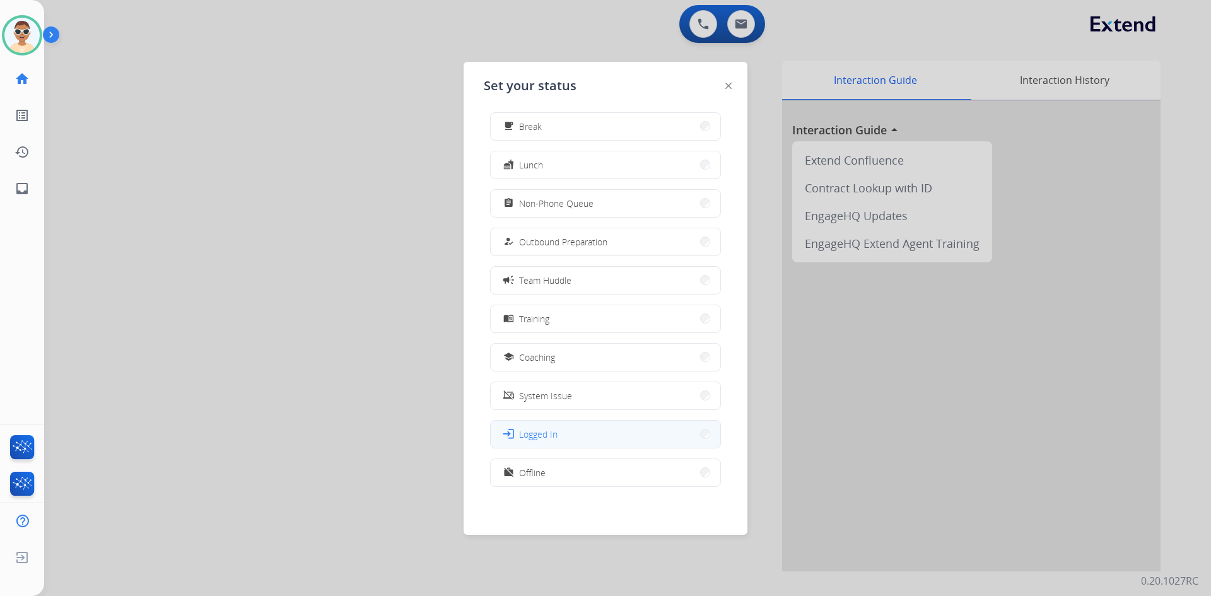
click at [559, 432] on button "login Logged In" at bounding box center [606, 434] width 230 height 27
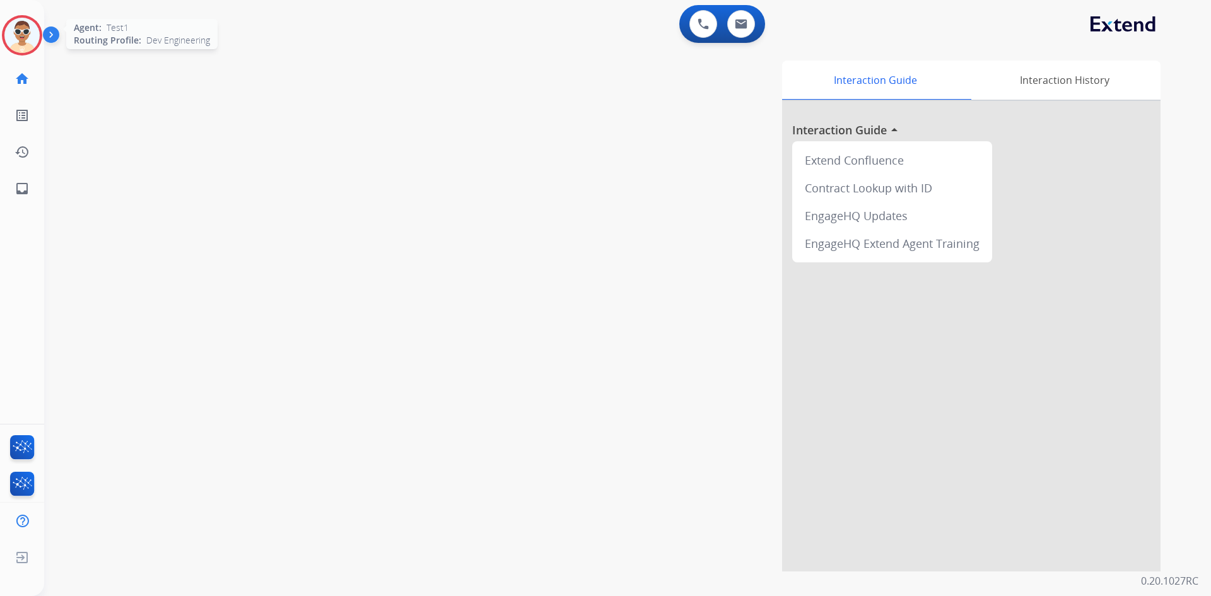
click at [32, 38] on img at bounding box center [21, 35] width 35 height 35
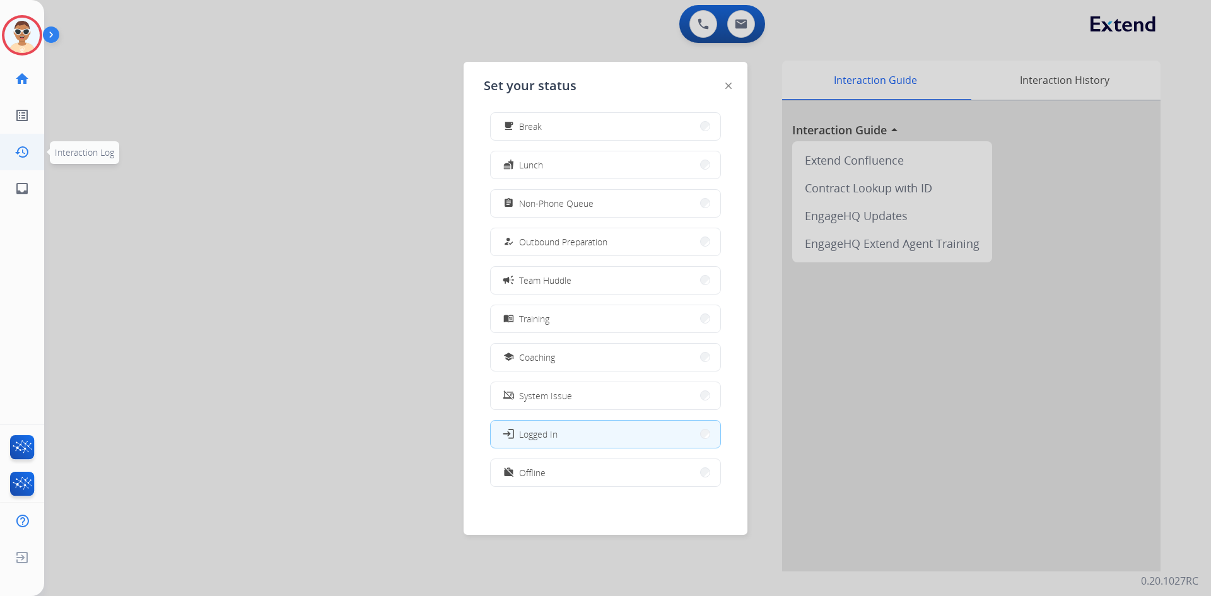
click at [33, 159] on link "history Interaction Log" at bounding box center [21, 151] width 35 height 35
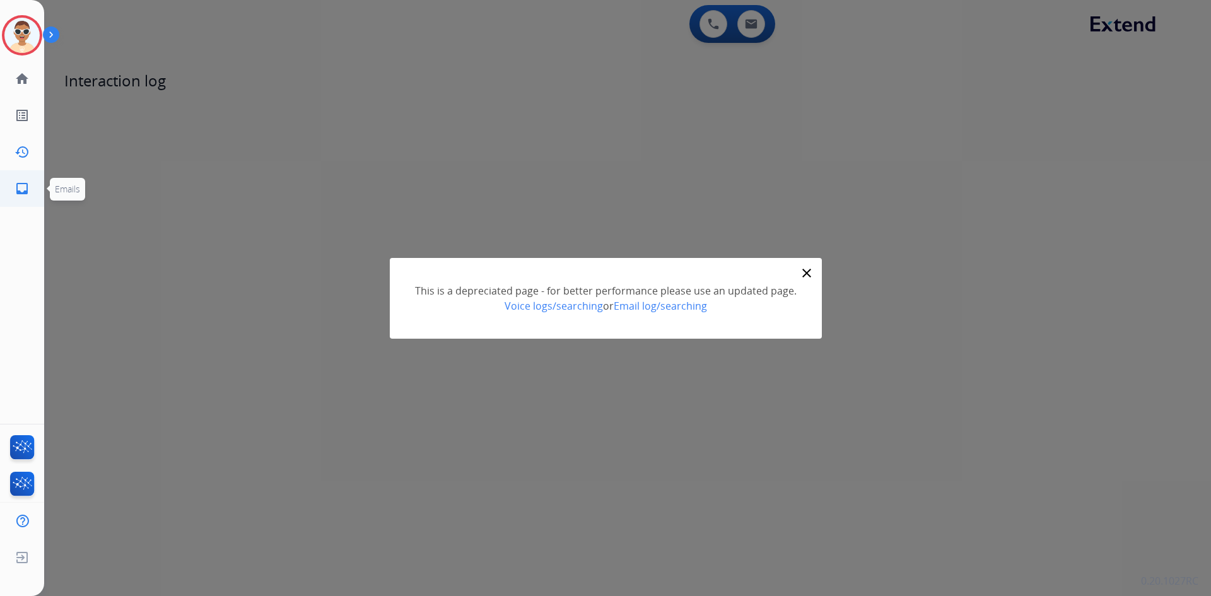
click at [32, 192] on link "inbox Emails" at bounding box center [21, 188] width 35 height 35
select select "**********"
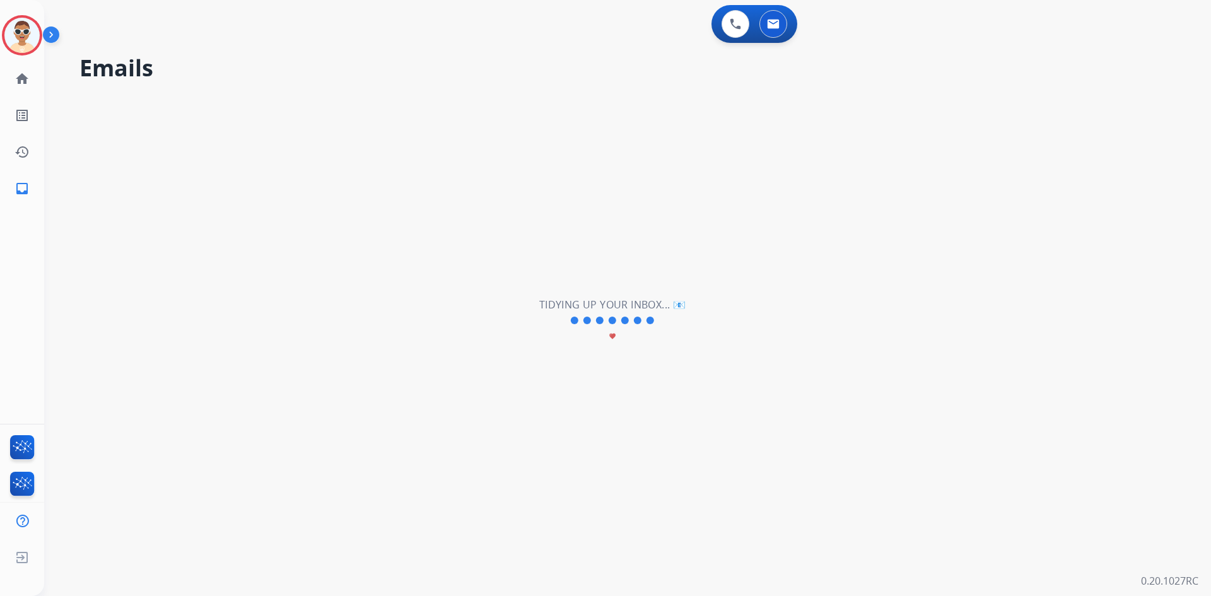
click at [32, 192] on link "inbox Emails" at bounding box center [21, 188] width 35 height 35
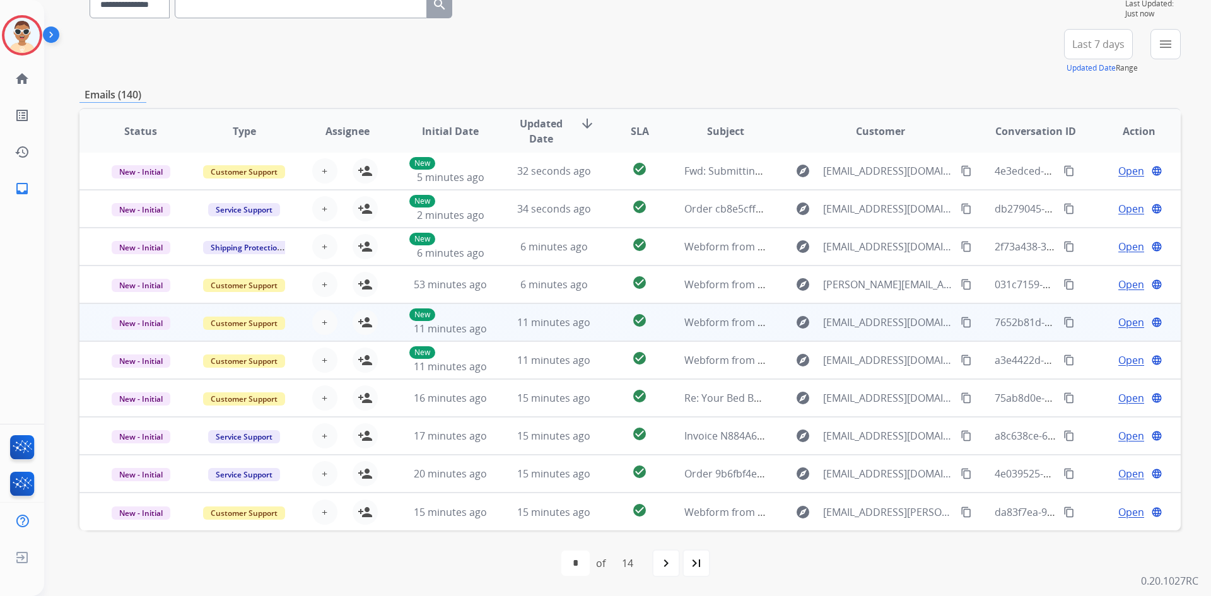
scroll to position [59, 0]
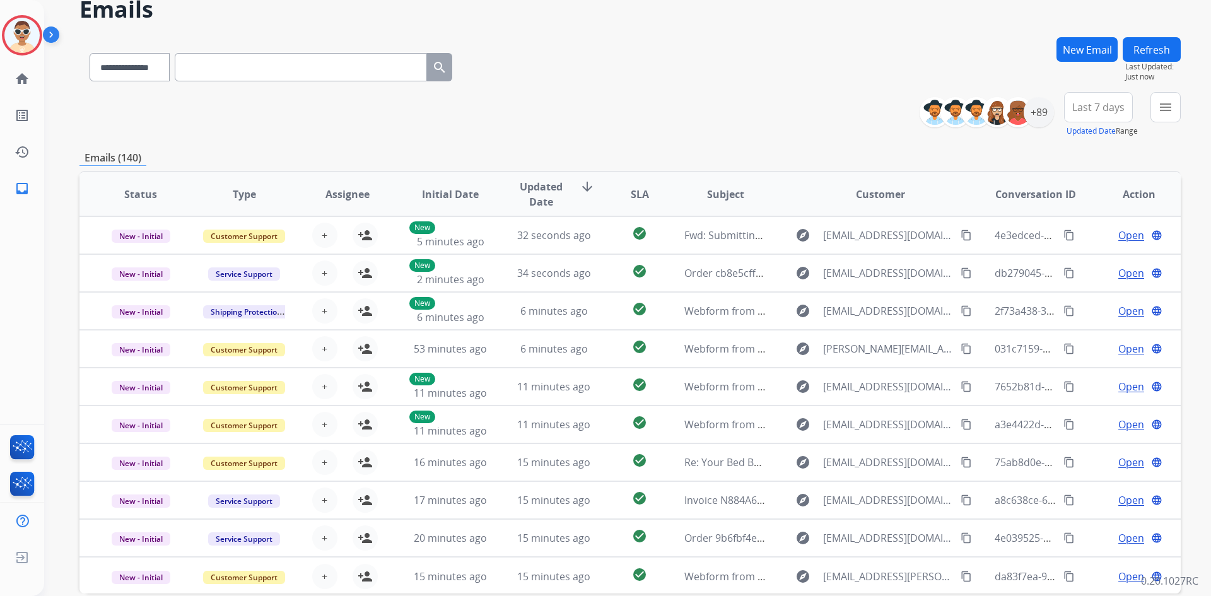
click at [703, 126] on div "**********" at bounding box center [630, 114] width 1102 height 45
drag, startPoint x: 601, startPoint y: 131, endPoint x: 597, endPoint y: 125, distance: 6.5
click at [601, 131] on div "**********" at bounding box center [630, 114] width 1102 height 45
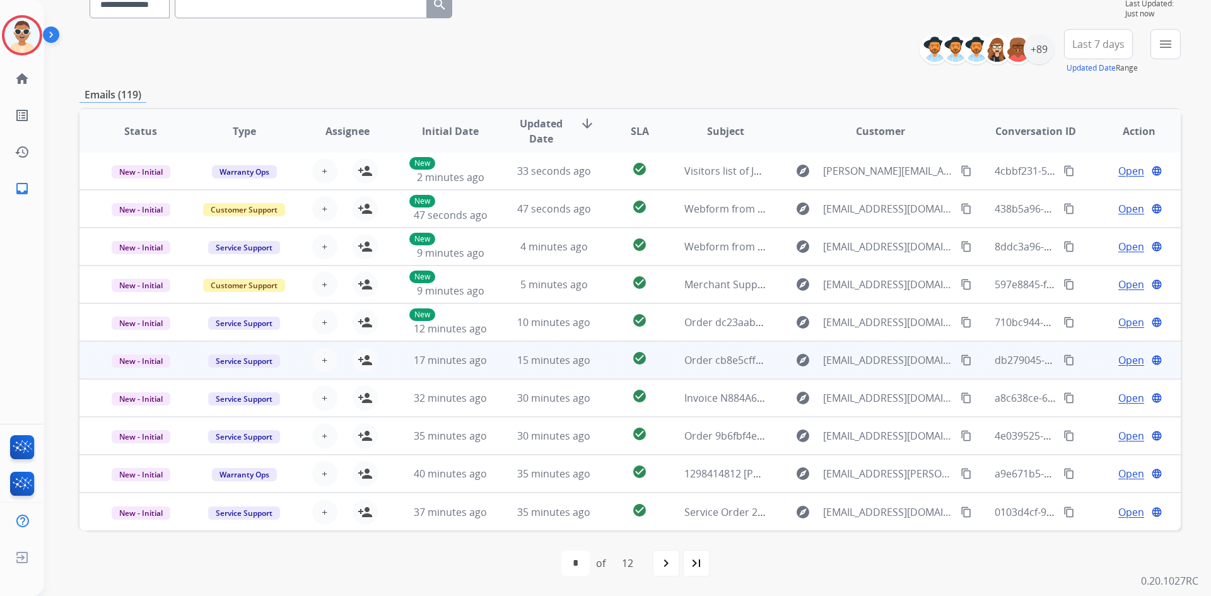
scroll to position [0, 0]
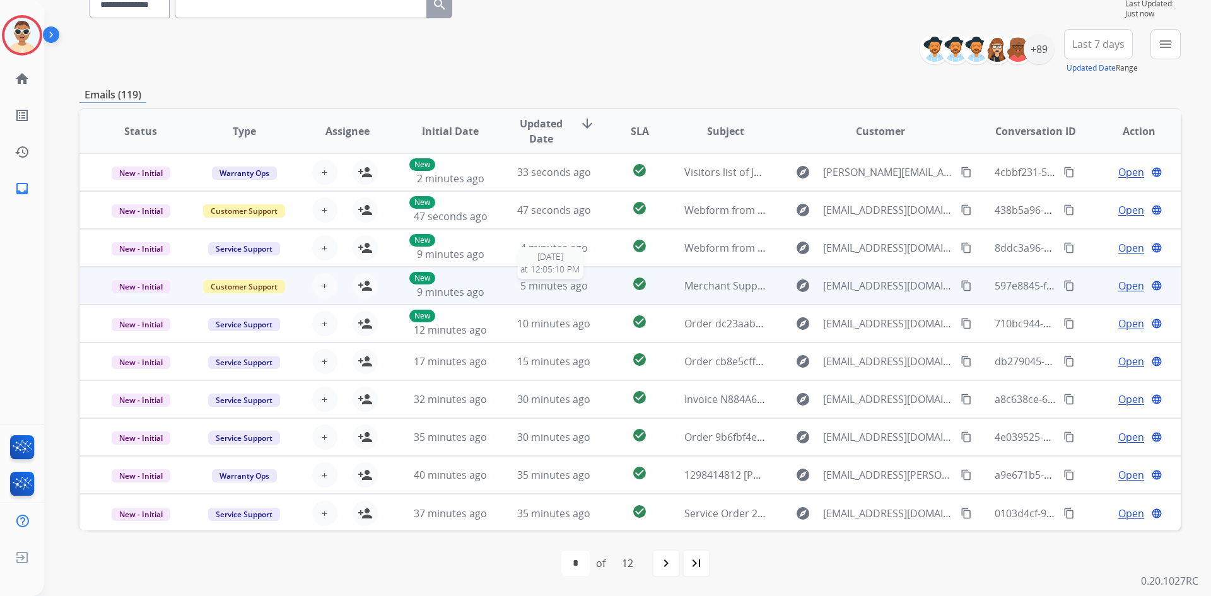
click at [547, 291] on span "5 minutes ago" at bounding box center [554, 286] width 68 height 14
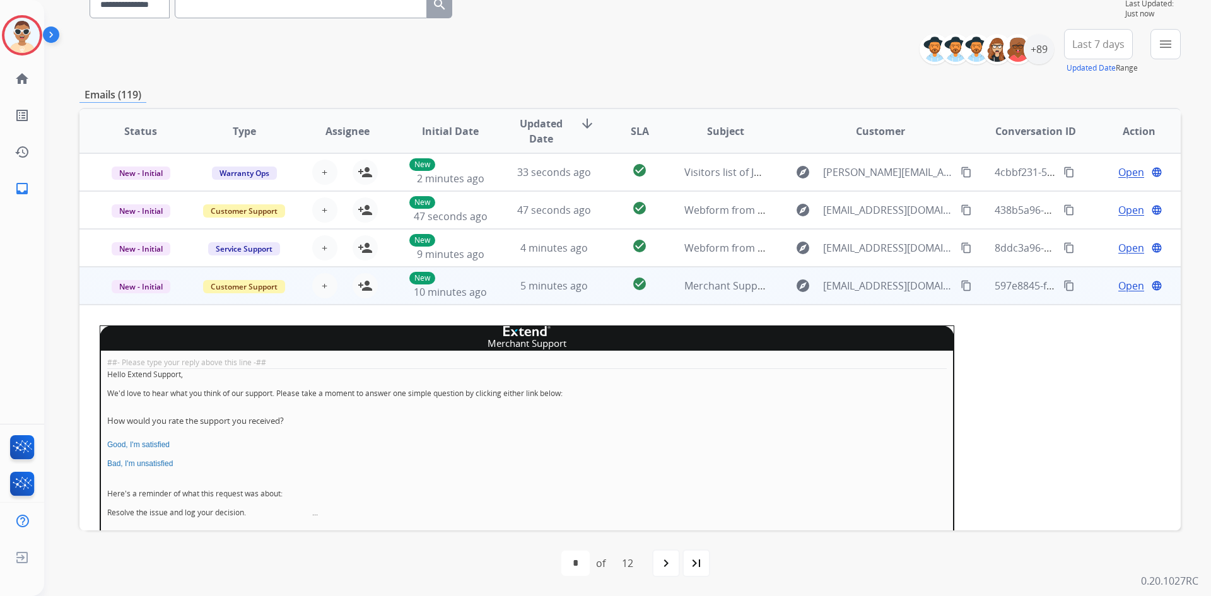
scroll to position [114, 0]
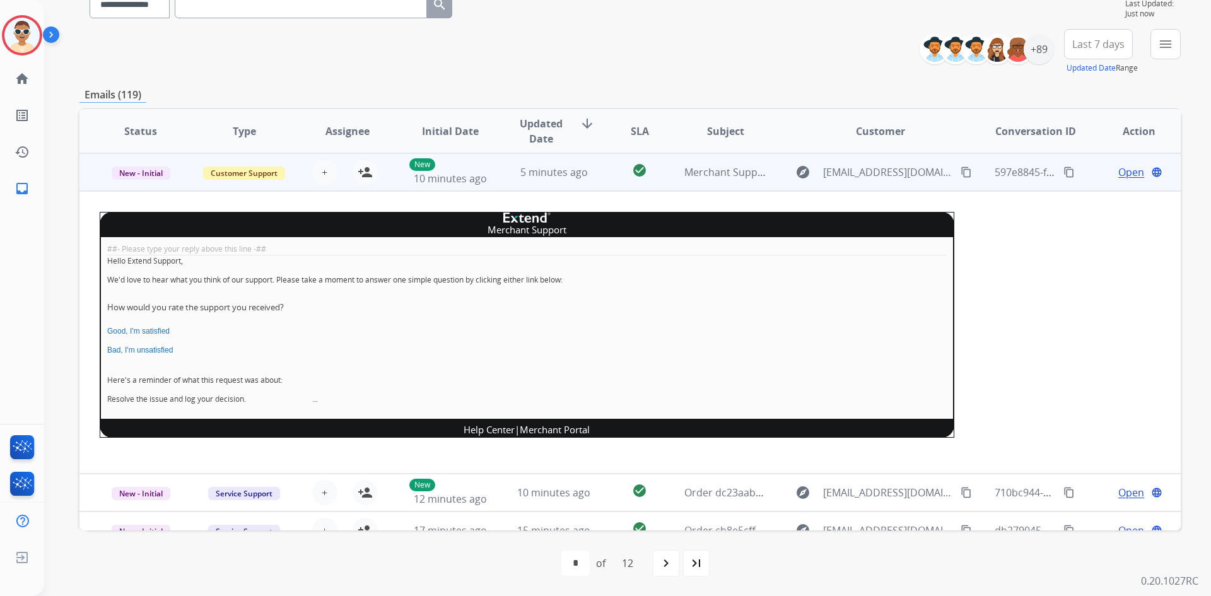
click at [552, 288] on div "##- Please type your reply above this line -## Hello Extend Support, We'd love …" at bounding box center [527, 328] width 855 height 182
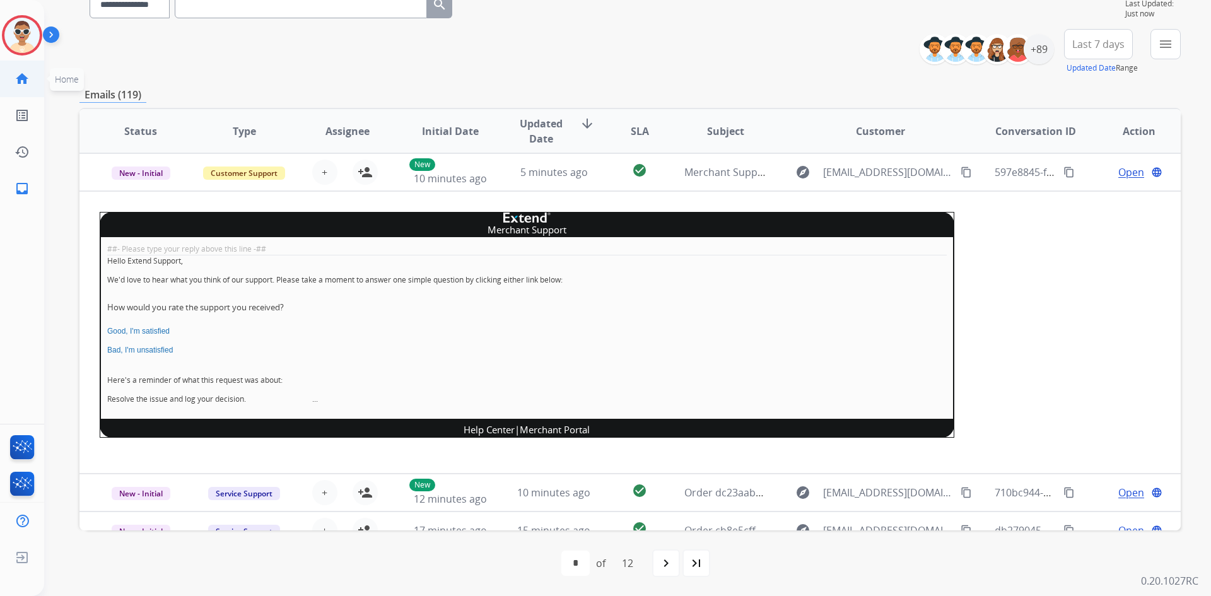
click at [24, 76] on mat-icon "home" at bounding box center [22, 78] width 15 height 15
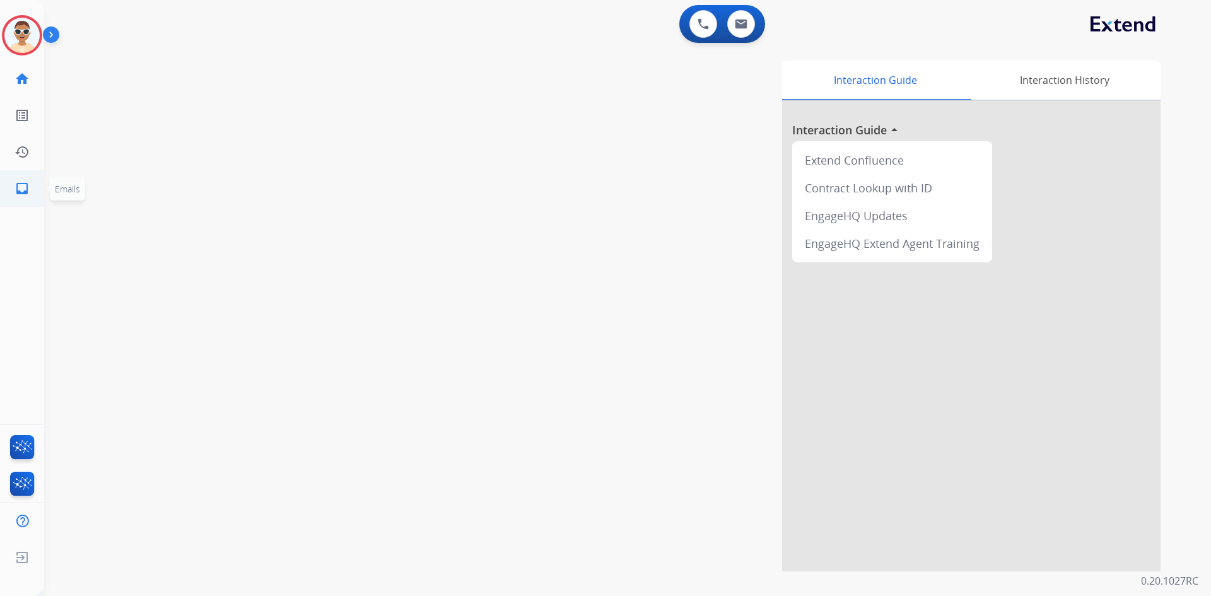
click at [33, 181] on link "inbox Emails" at bounding box center [21, 188] width 35 height 35
select select "**********"
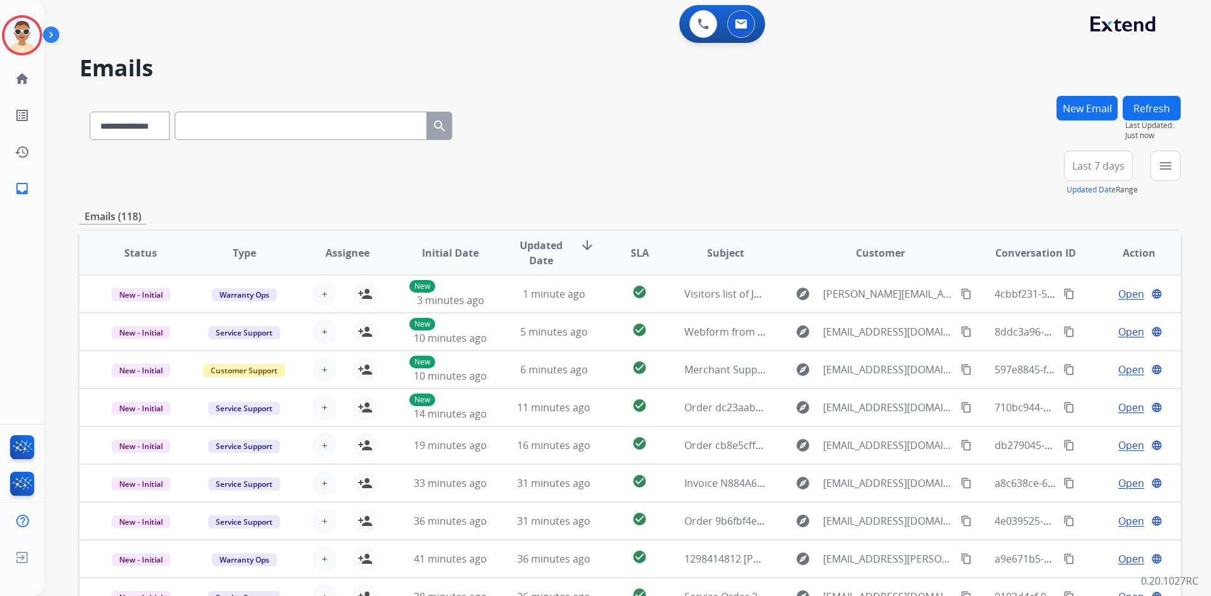
click at [136, 60] on h2 "Emails" at bounding box center [630, 68] width 1102 height 25
click at [132, 71] on h2 "Emails" at bounding box center [630, 68] width 1102 height 25
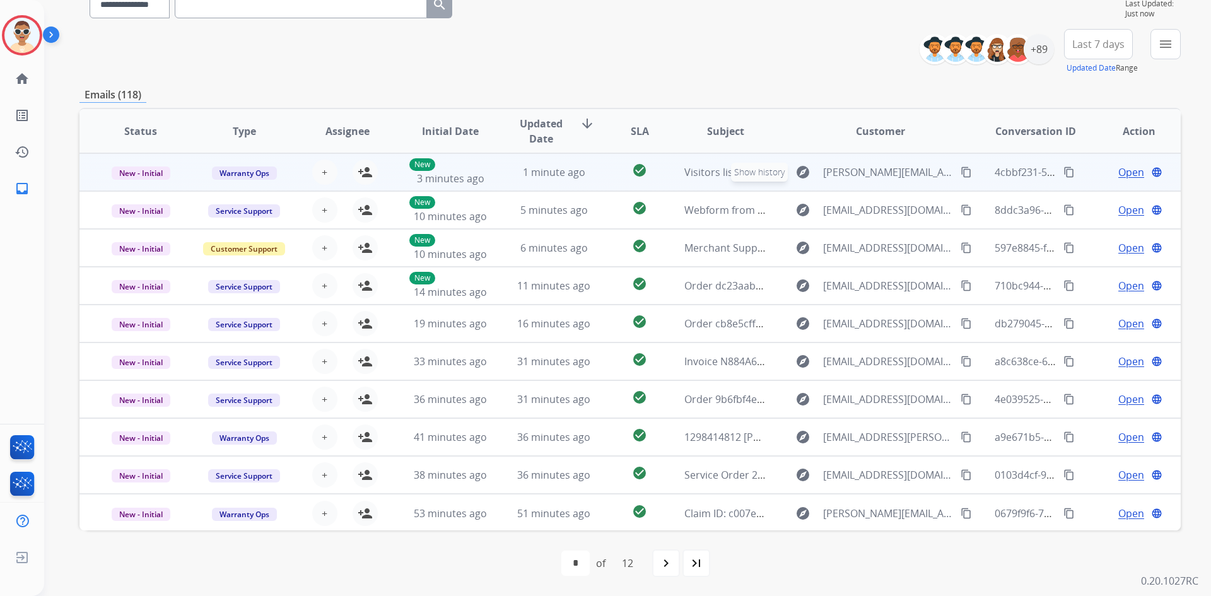
click at [801, 173] on mat-icon "explore" at bounding box center [803, 172] width 15 height 15
type input "**********"
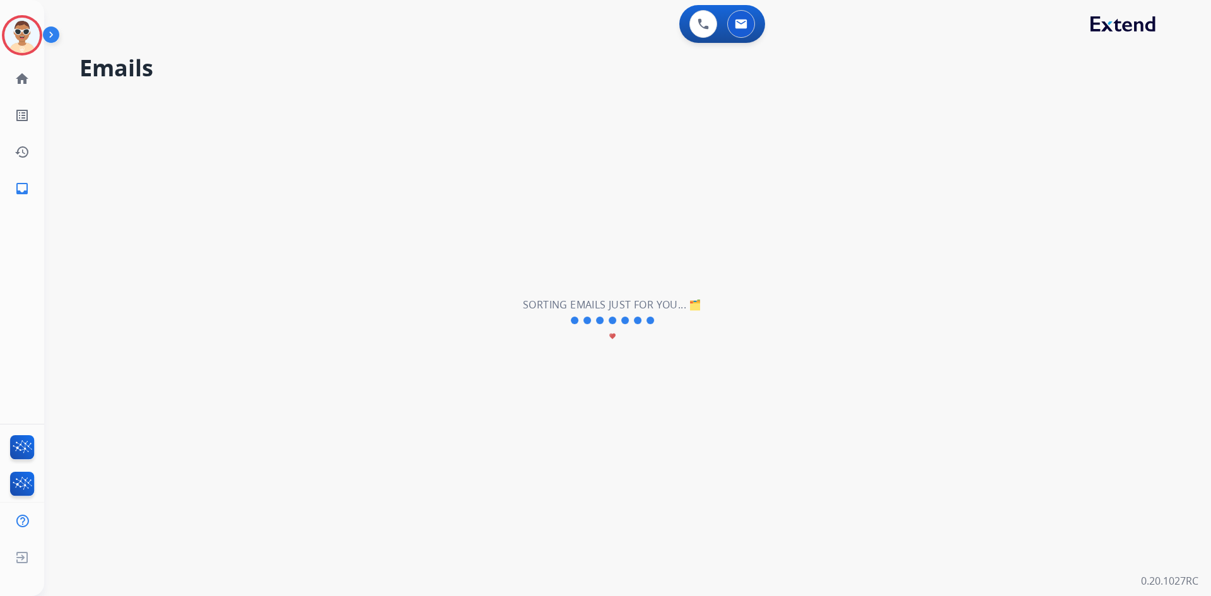
scroll to position [0, 0]
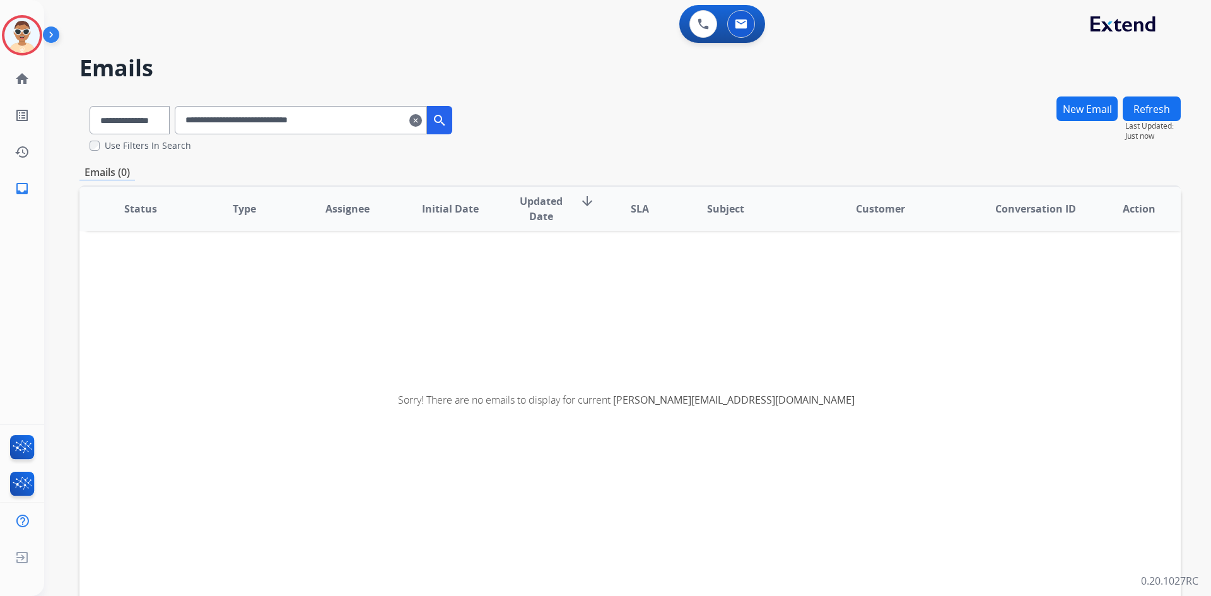
click at [422, 120] on mat-icon "clear" at bounding box center [415, 120] width 13 height 15
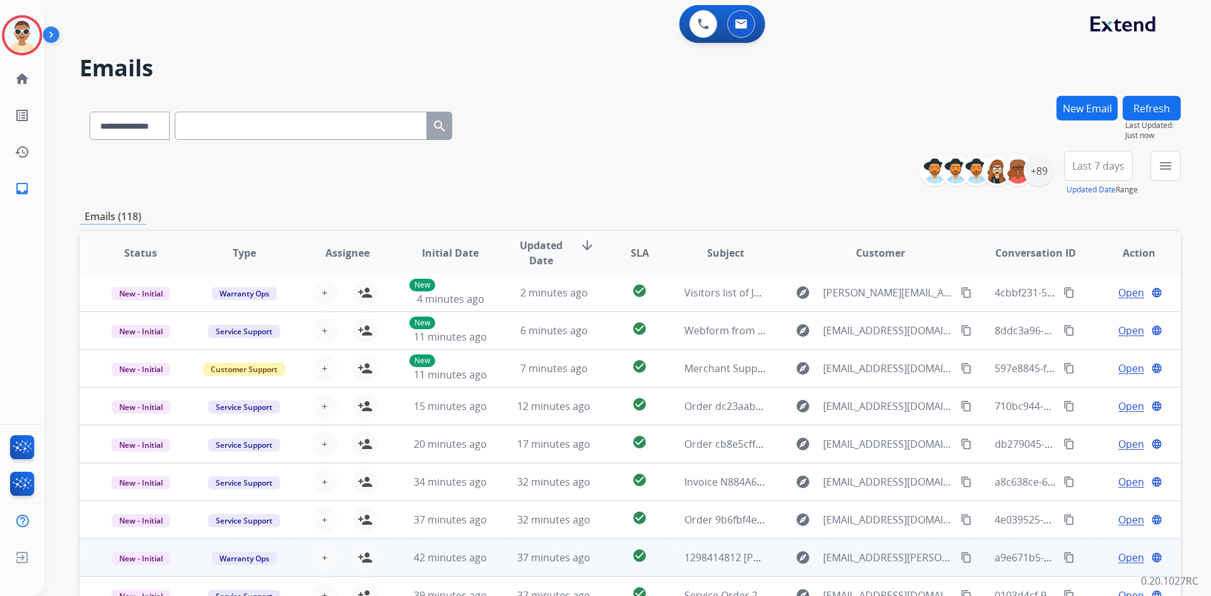
scroll to position [122, 0]
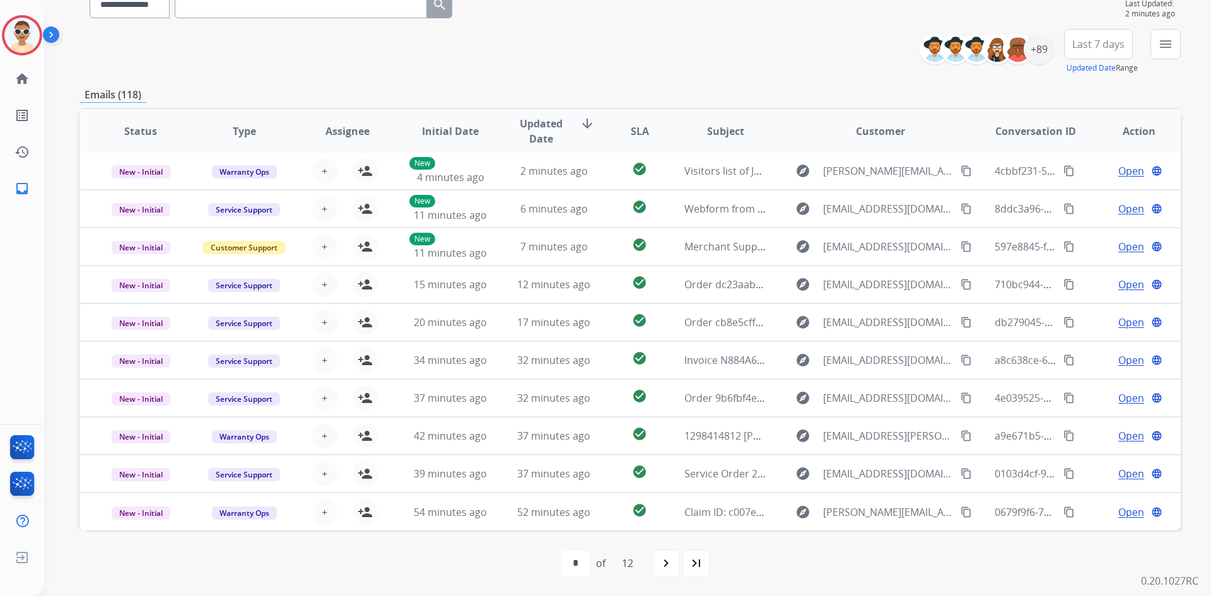
click at [54, 37] on img at bounding box center [53, 37] width 21 height 24
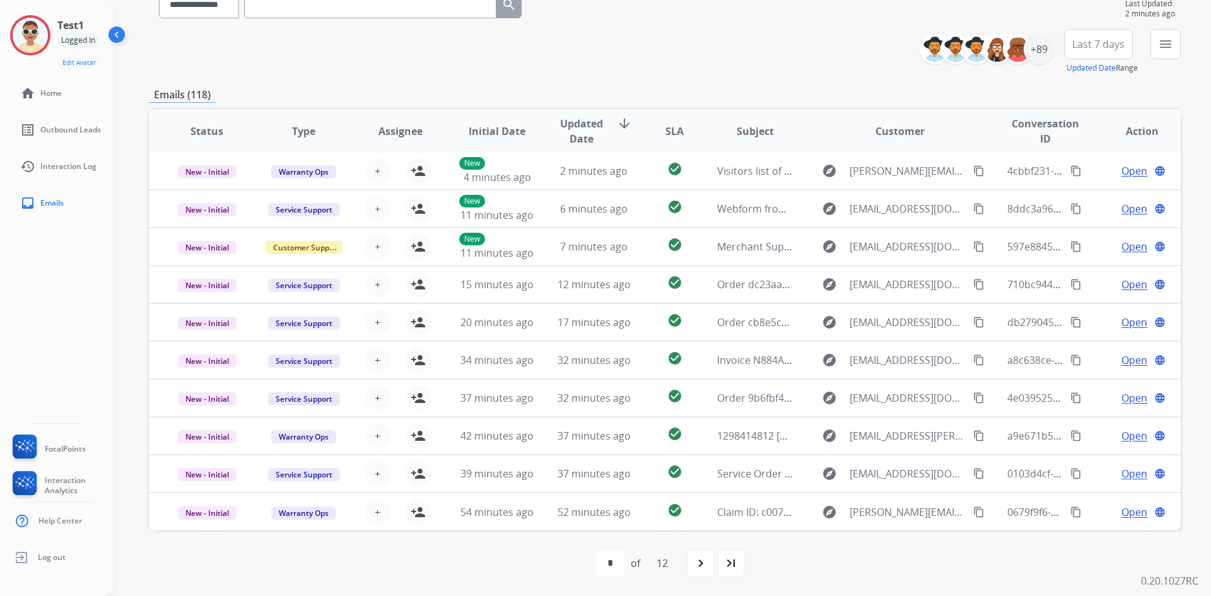
click at [820, 25] on div "**********" at bounding box center [665, 1] width 1032 height 55
